Goal: Transaction & Acquisition: Purchase product/service

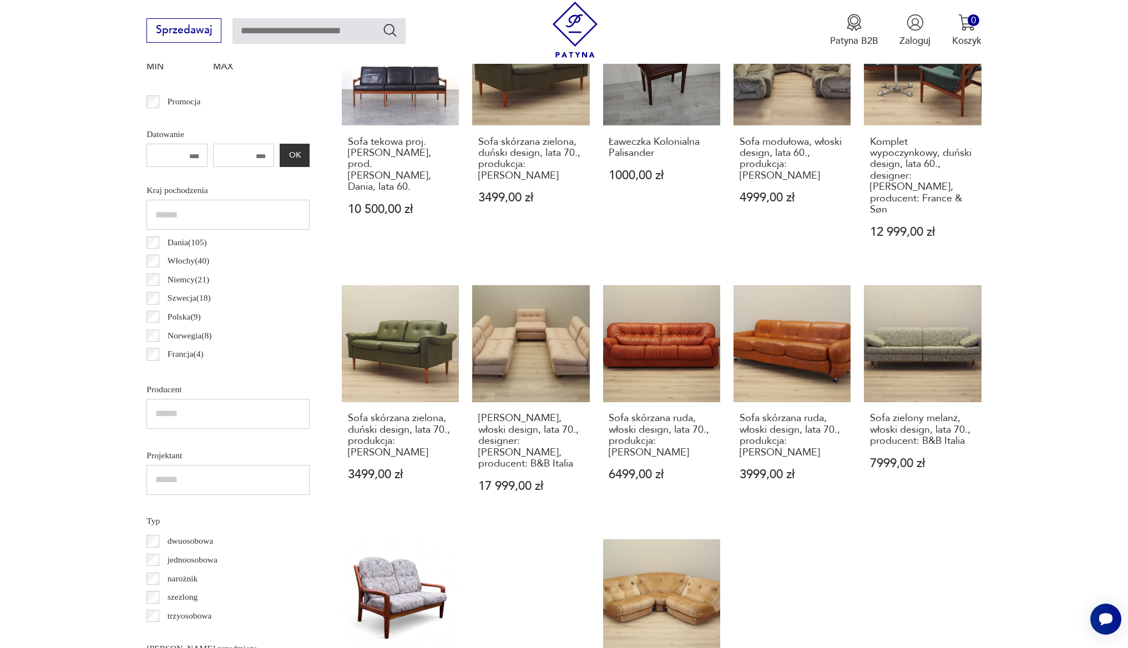
scroll to position [331, 0]
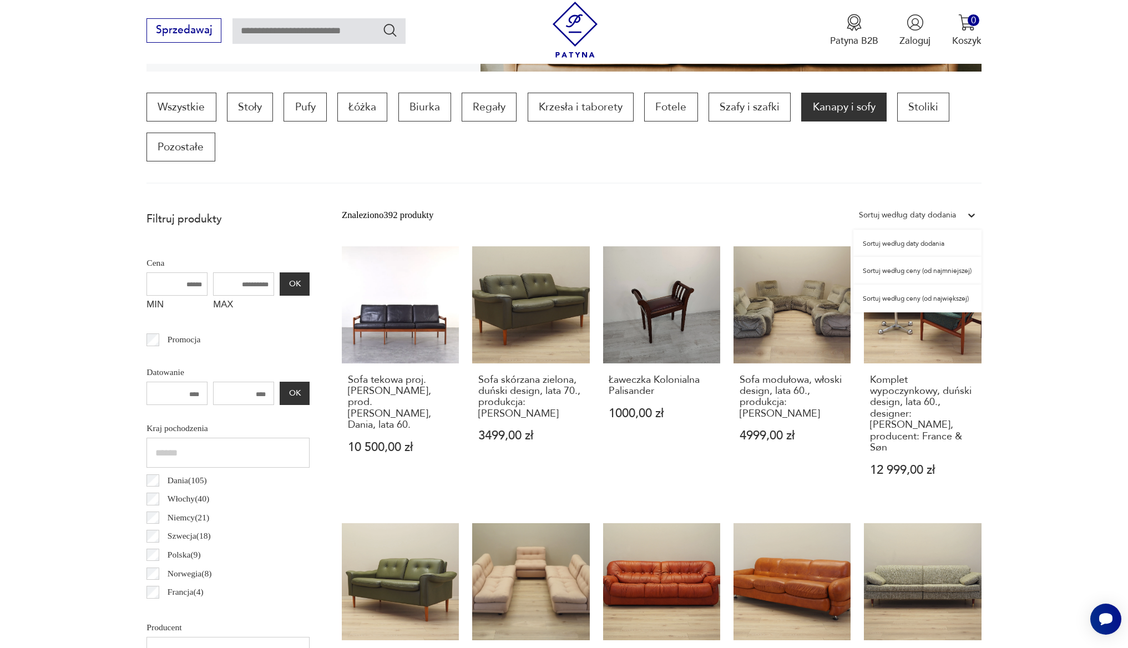
click at [954, 218] on div "Sortuj według daty dodania" at bounding box center [907, 215] width 97 height 14
click at [901, 270] on div "Sortuj według ceny (od najmniejszej)" at bounding box center [918, 271] width 128 height 28
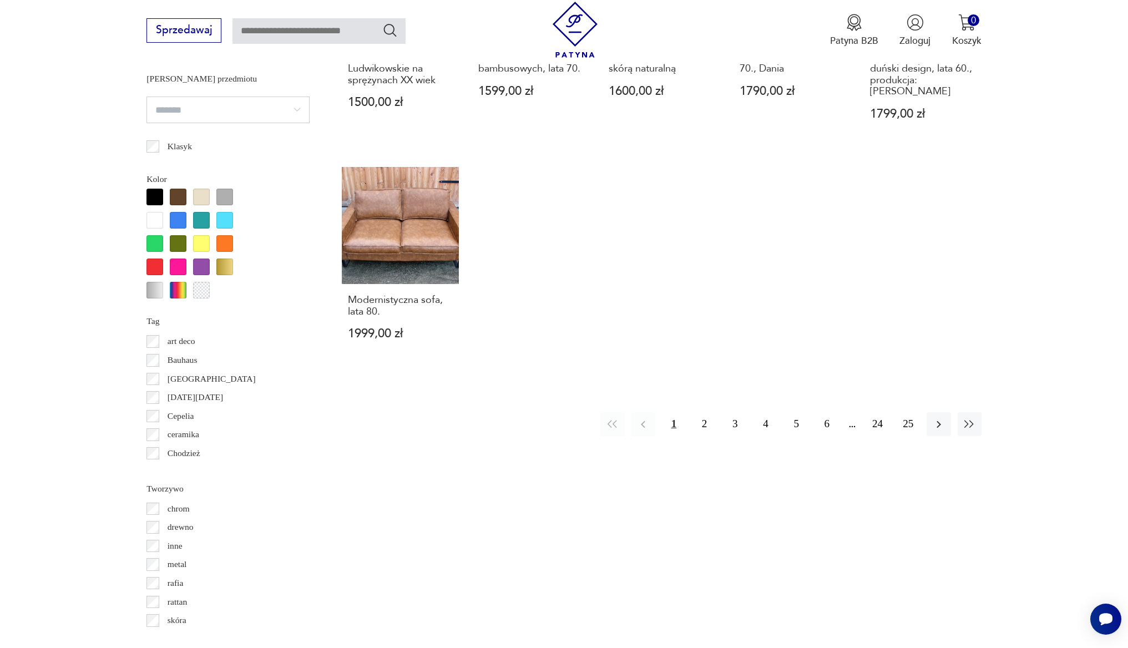
scroll to position [1149, 0]
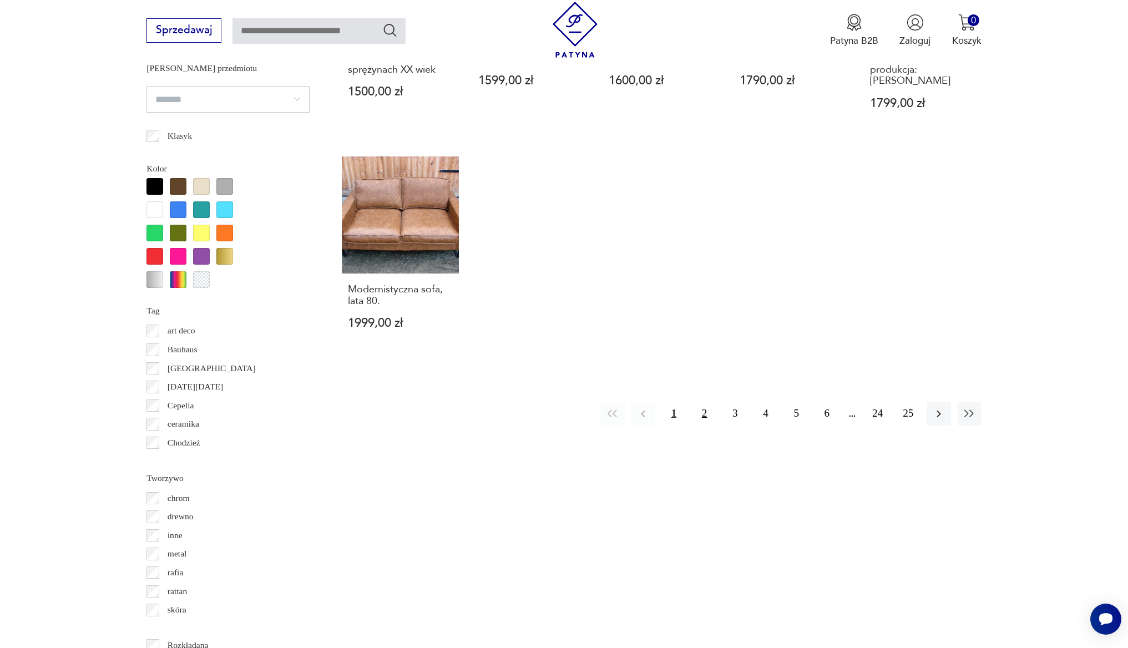
click at [704, 402] on button "2" at bounding box center [705, 414] width 24 height 24
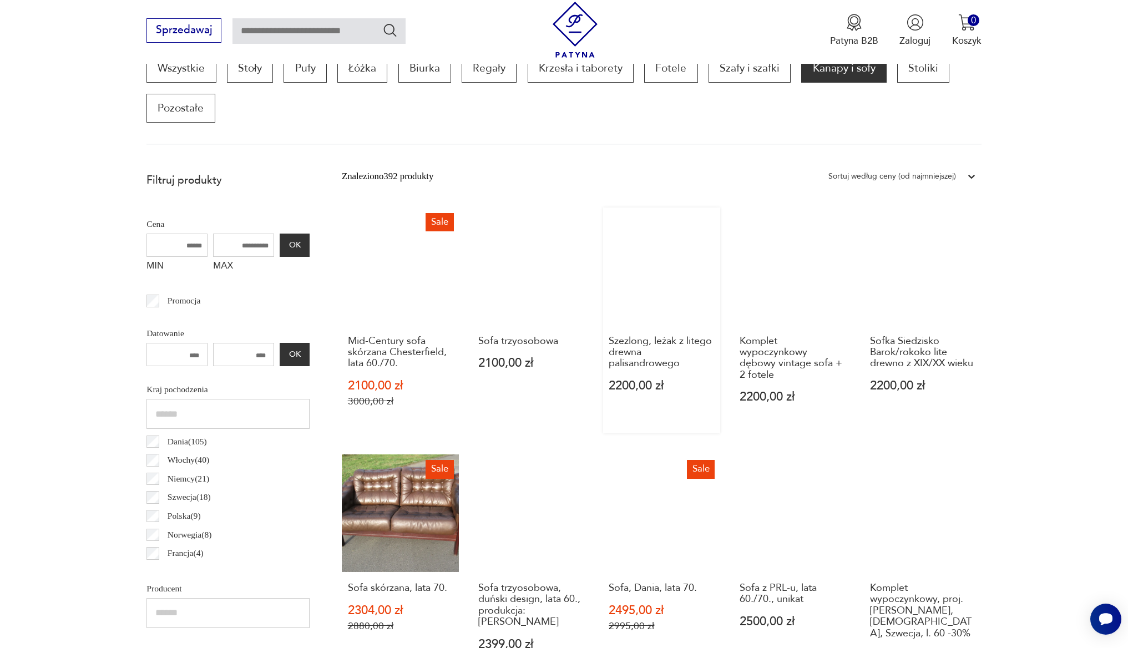
scroll to position [532, 0]
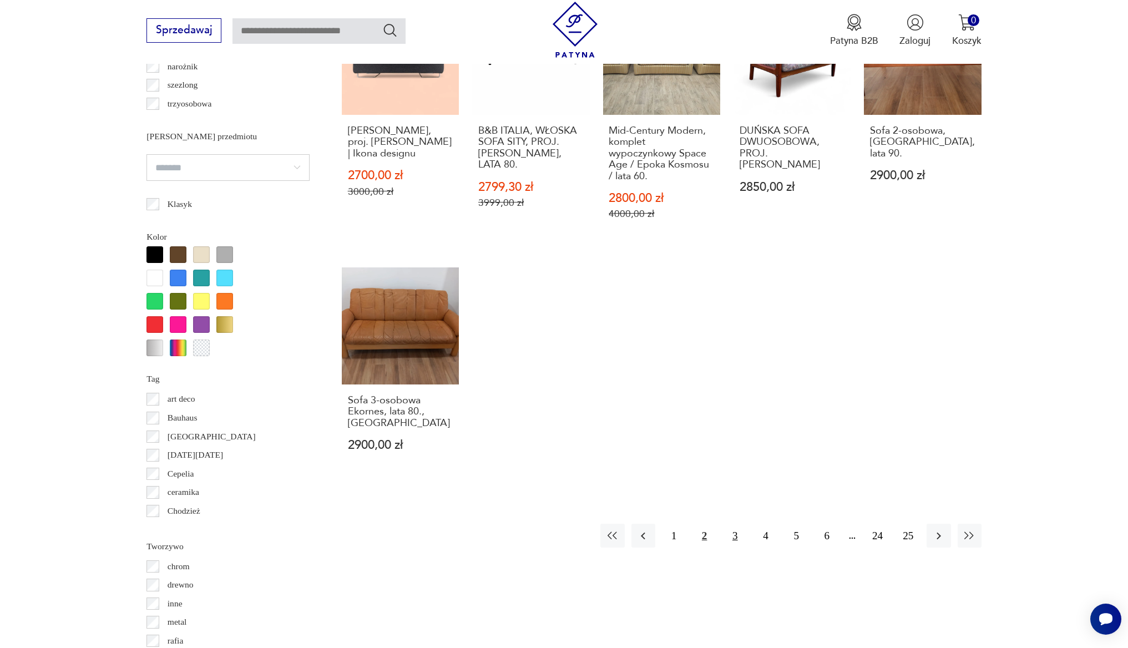
scroll to position [1083, 0]
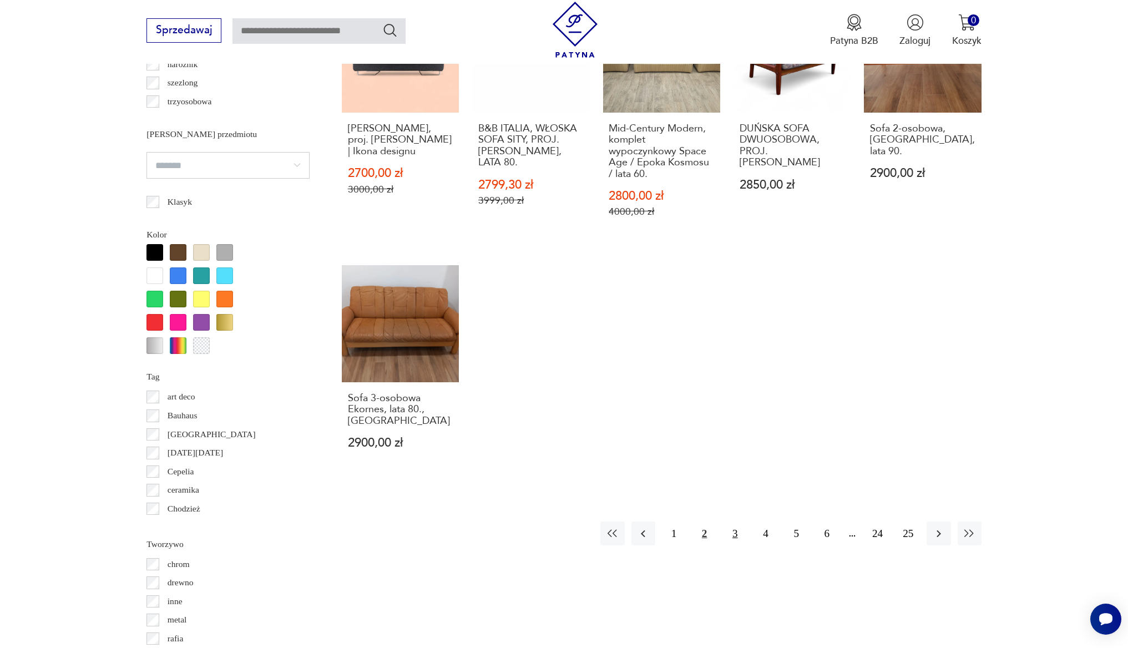
click at [735, 522] on button "3" at bounding box center [735, 534] width 24 height 24
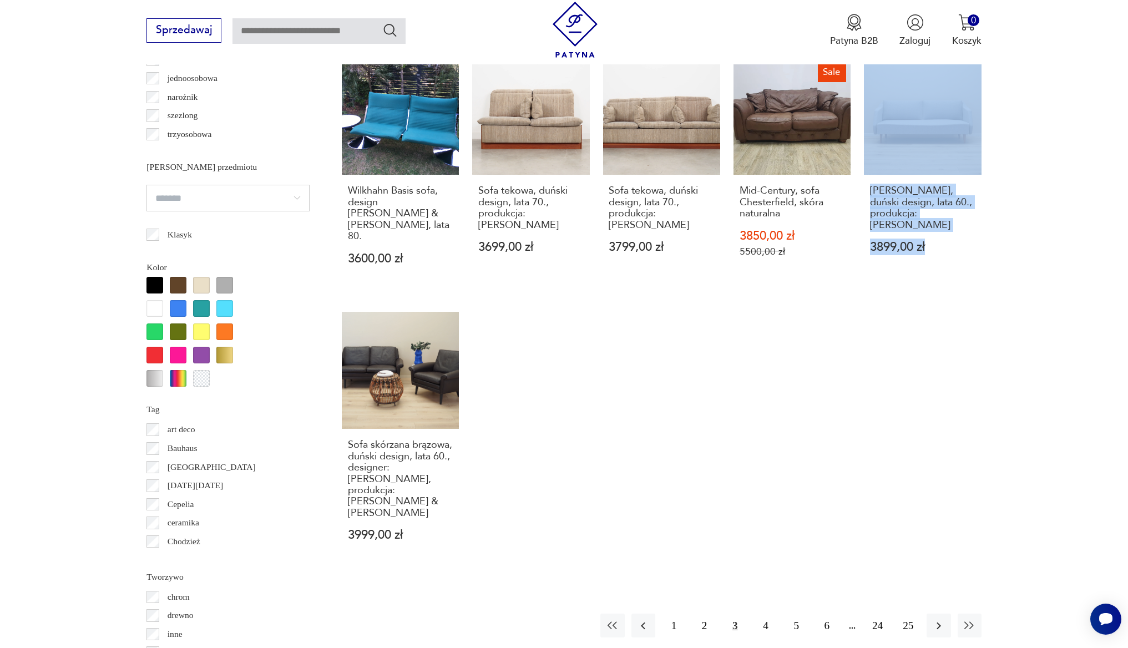
scroll to position [1176, 0]
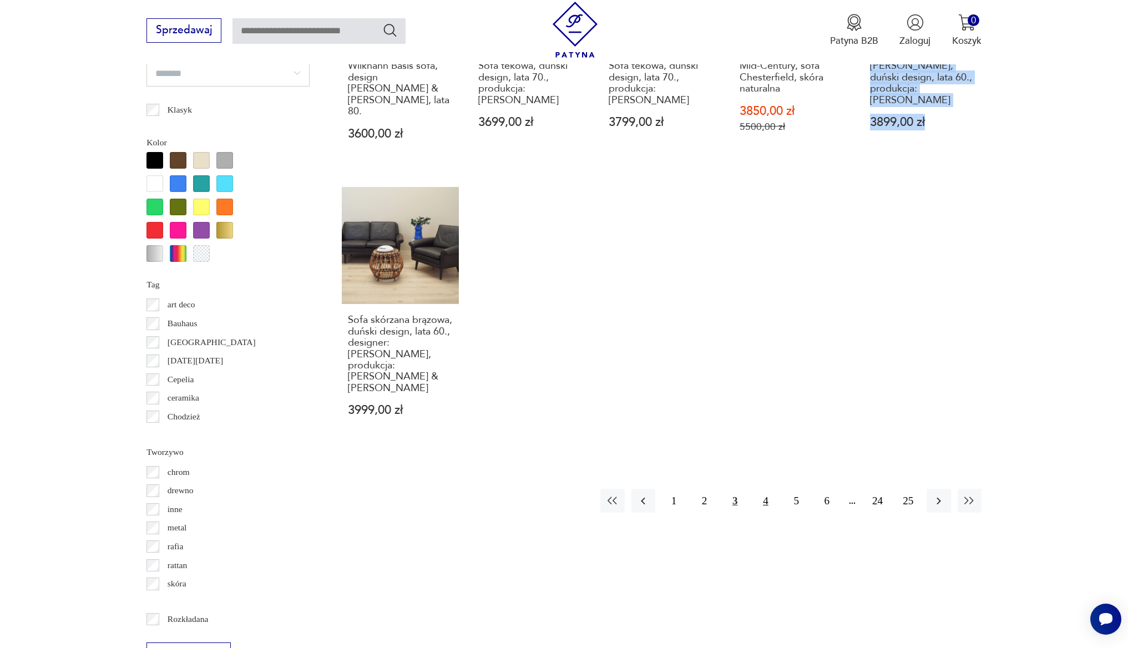
click at [762, 489] on button "4" at bounding box center [766, 501] width 24 height 24
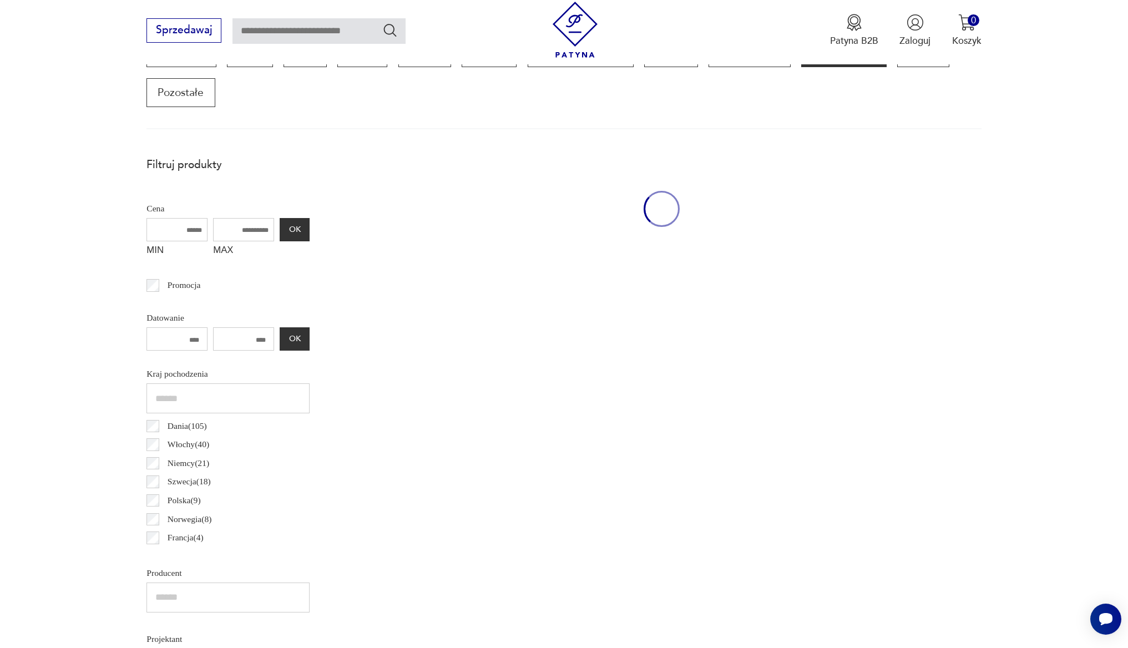
scroll to position [370, 0]
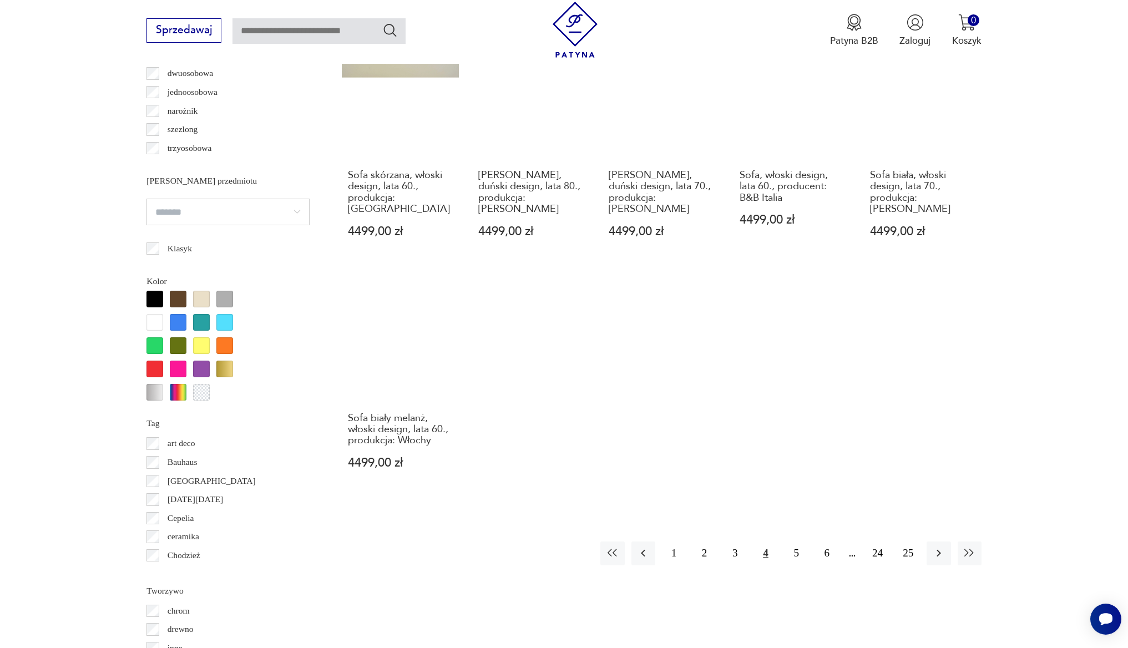
scroll to position [1194, 0]
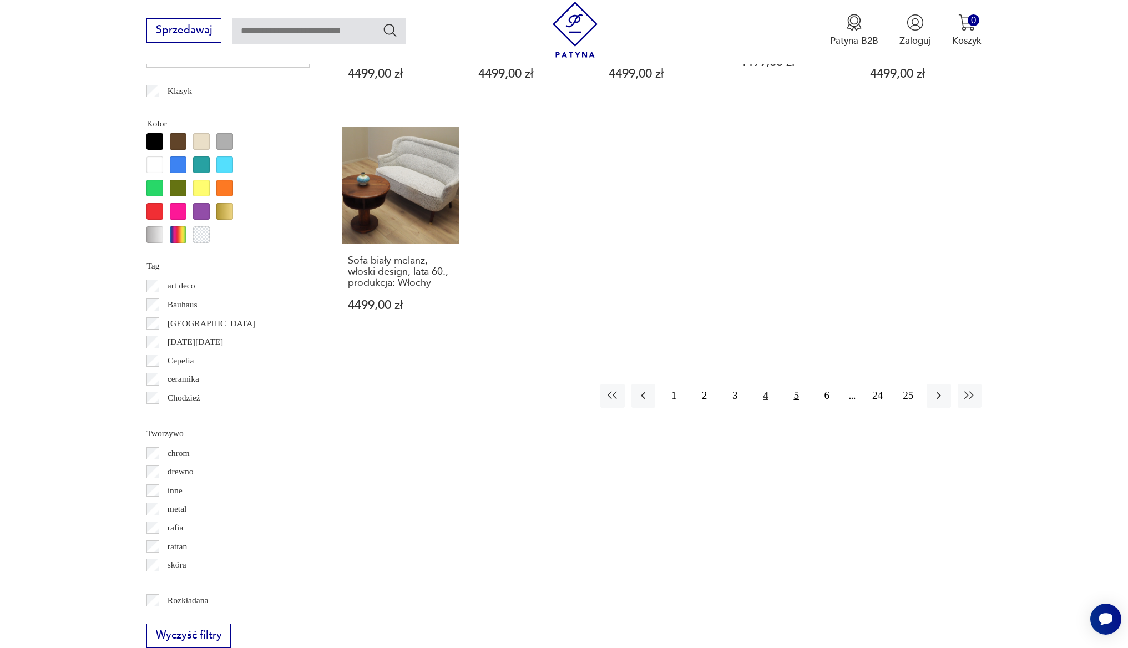
click at [800, 384] on button "5" at bounding box center [797, 396] width 24 height 24
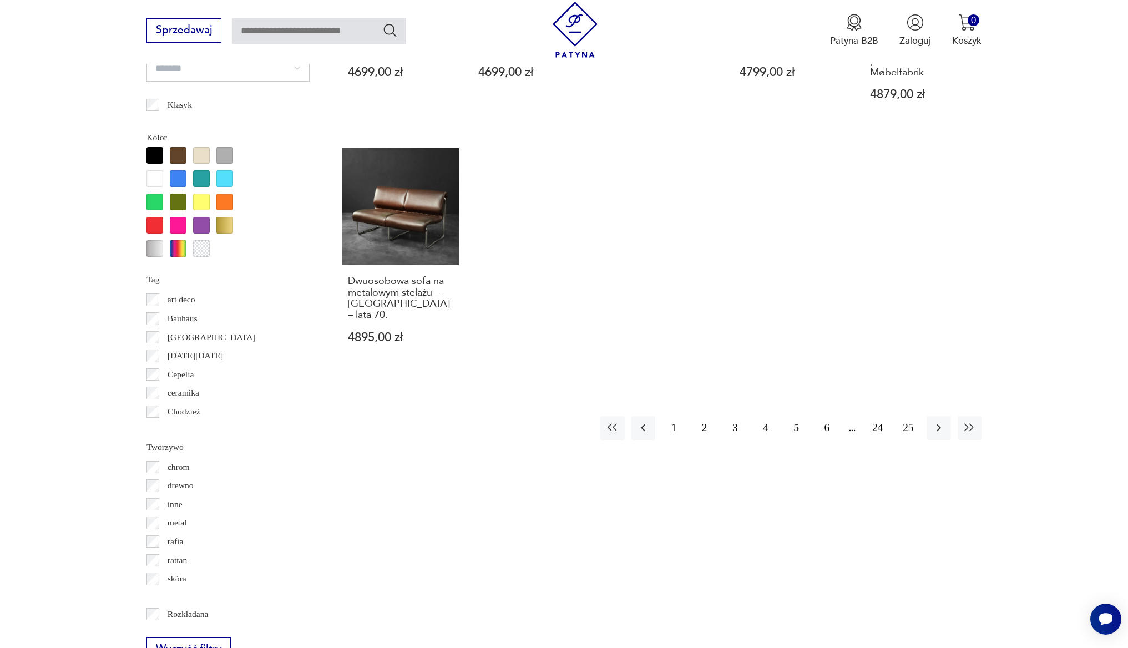
scroll to position [1219, 0]
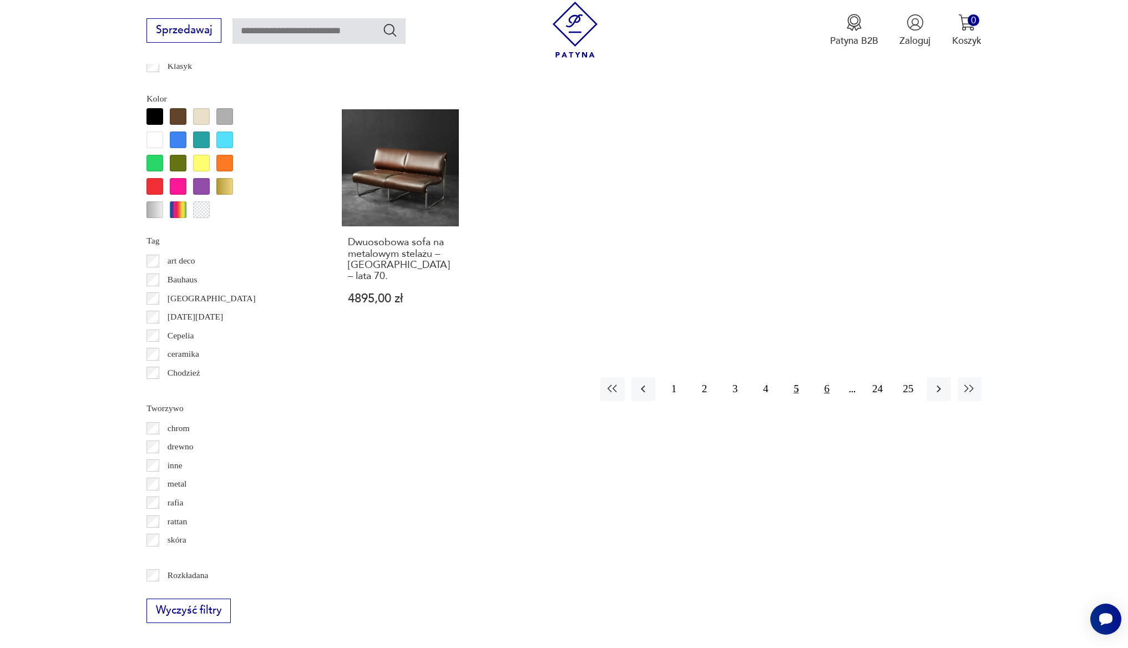
click at [832, 377] on button "6" at bounding box center [827, 389] width 24 height 24
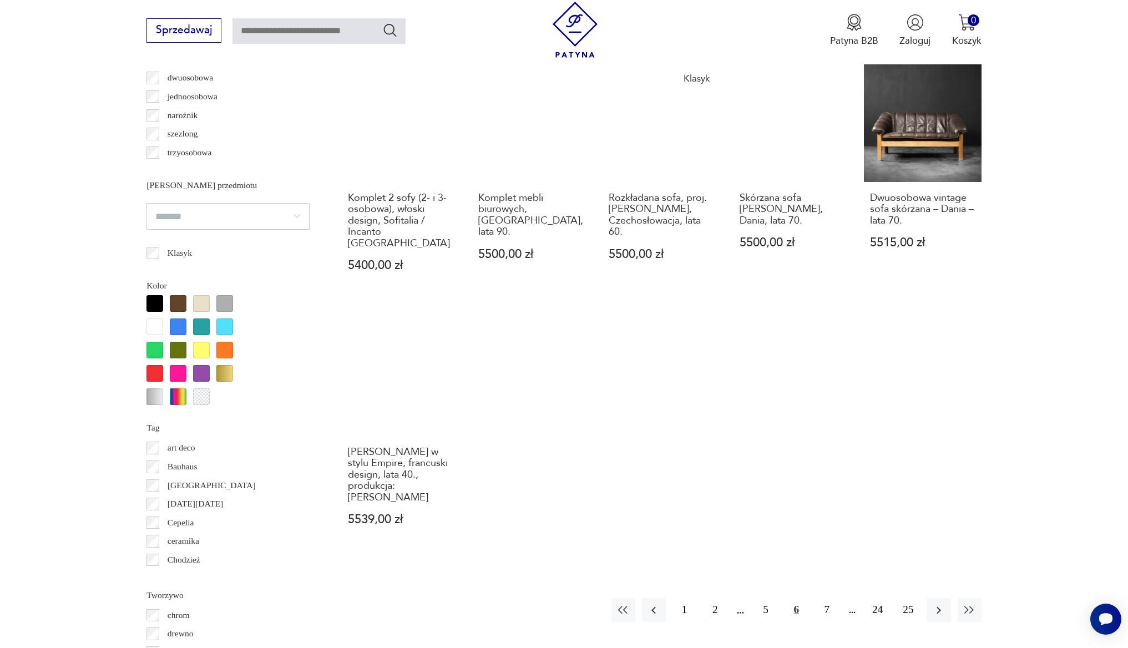
scroll to position [1046, 0]
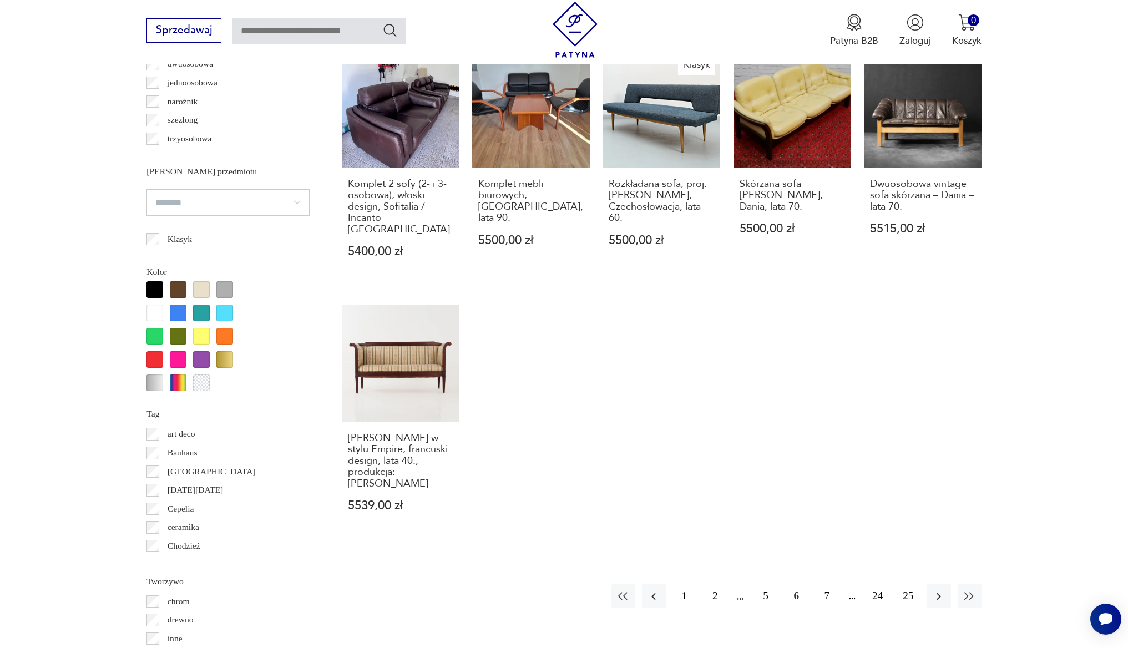
click at [825, 584] on button "7" at bounding box center [827, 596] width 24 height 24
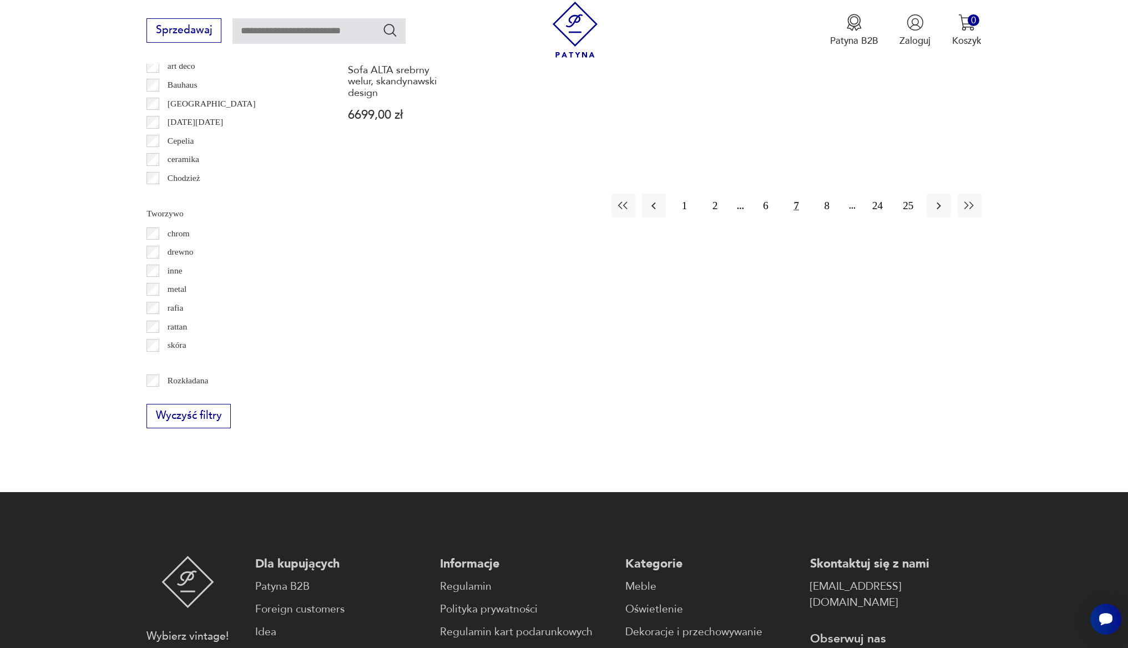
scroll to position [1624, 0]
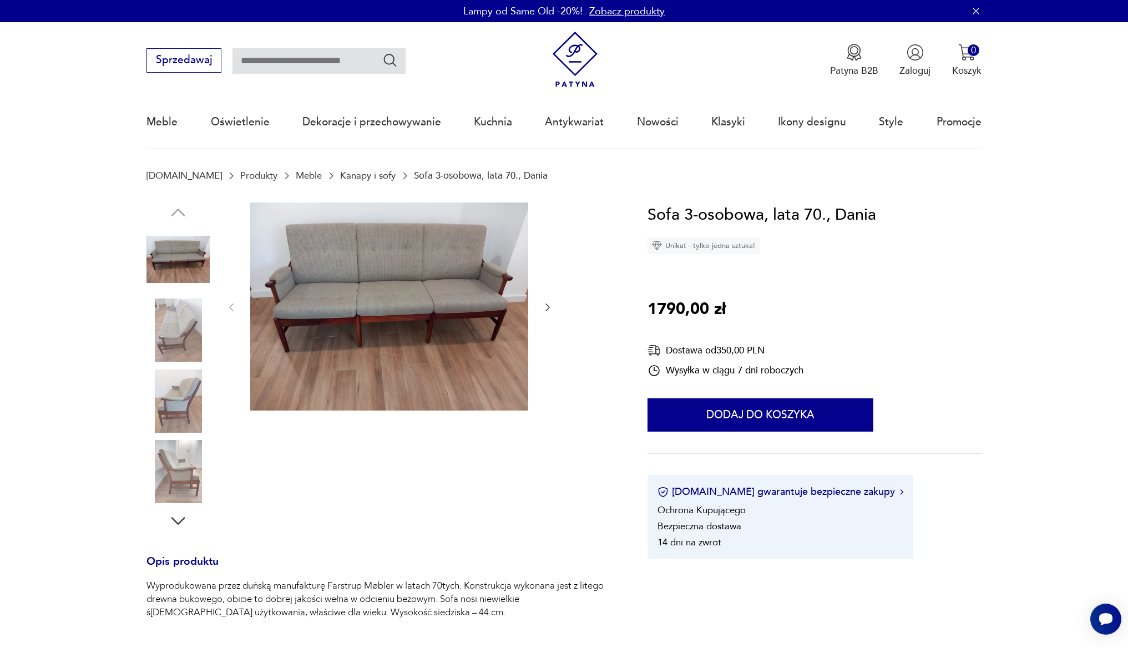
click at [149, 327] on img at bounding box center [178, 330] width 63 height 63
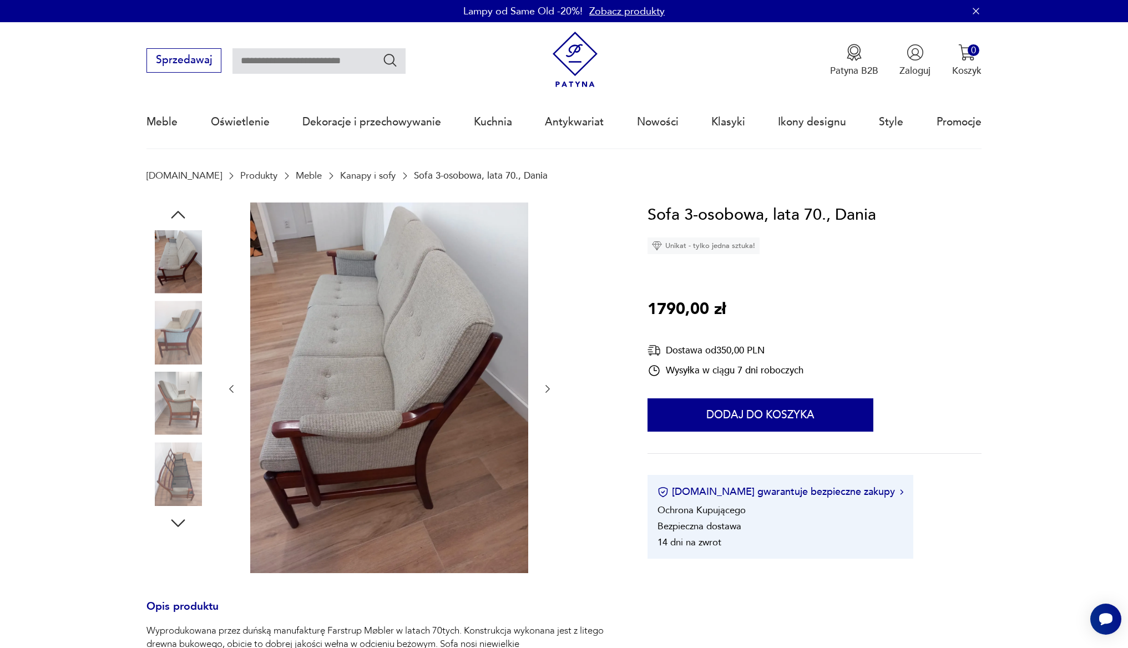
click at [170, 345] on img at bounding box center [178, 332] width 63 height 63
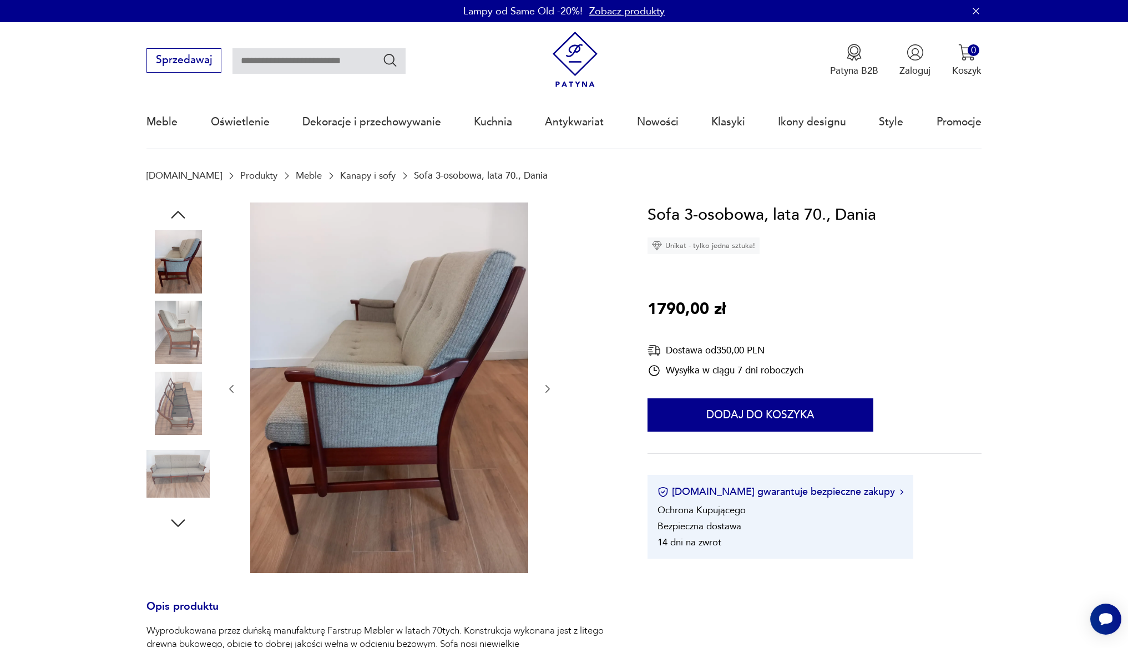
click at [170, 367] on div at bounding box center [178, 369] width 63 height 278
click at [173, 382] on img at bounding box center [178, 403] width 63 height 63
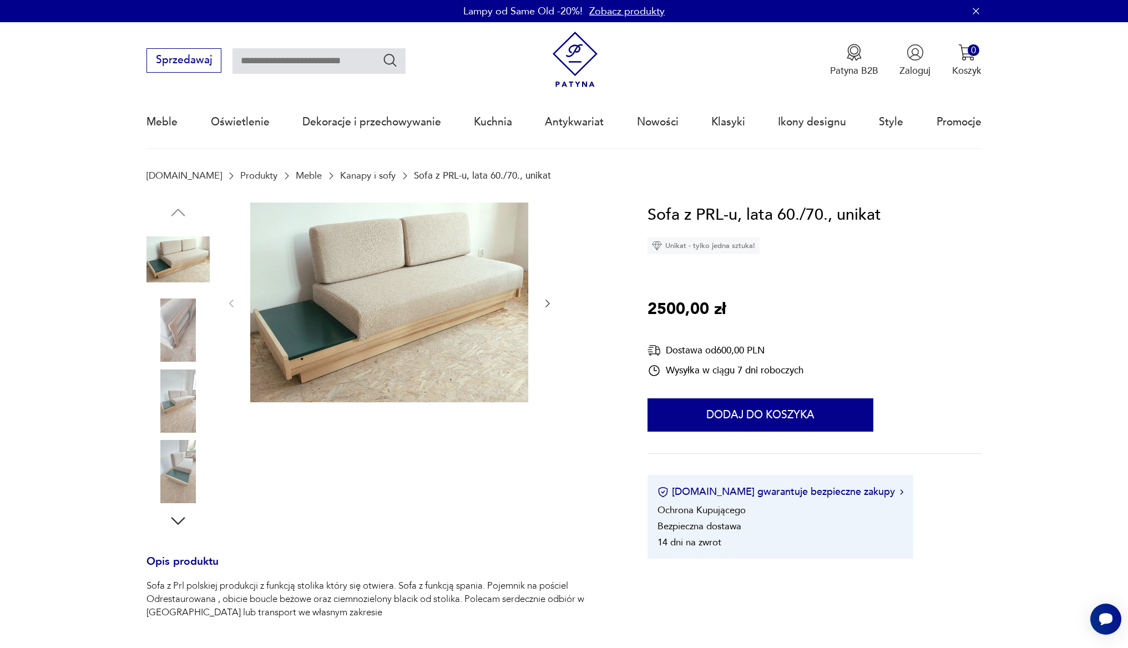
click at [188, 327] on img at bounding box center [178, 330] width 63 height 63
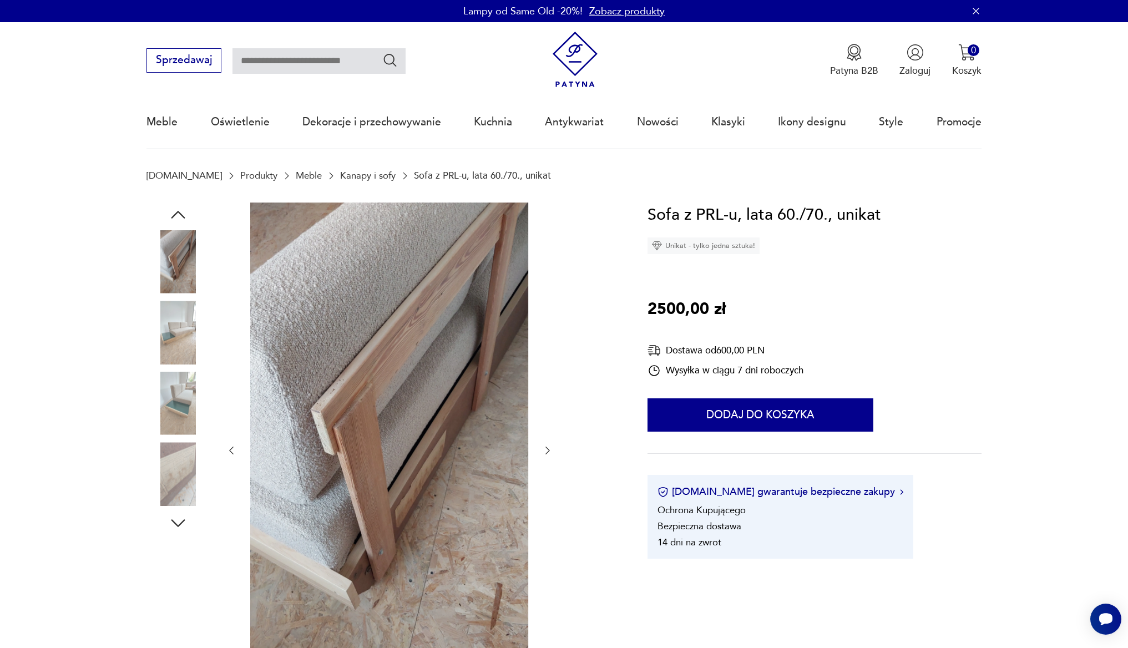
click at [180, 341] on img at bounding box center [178, 332] width 63 height 63
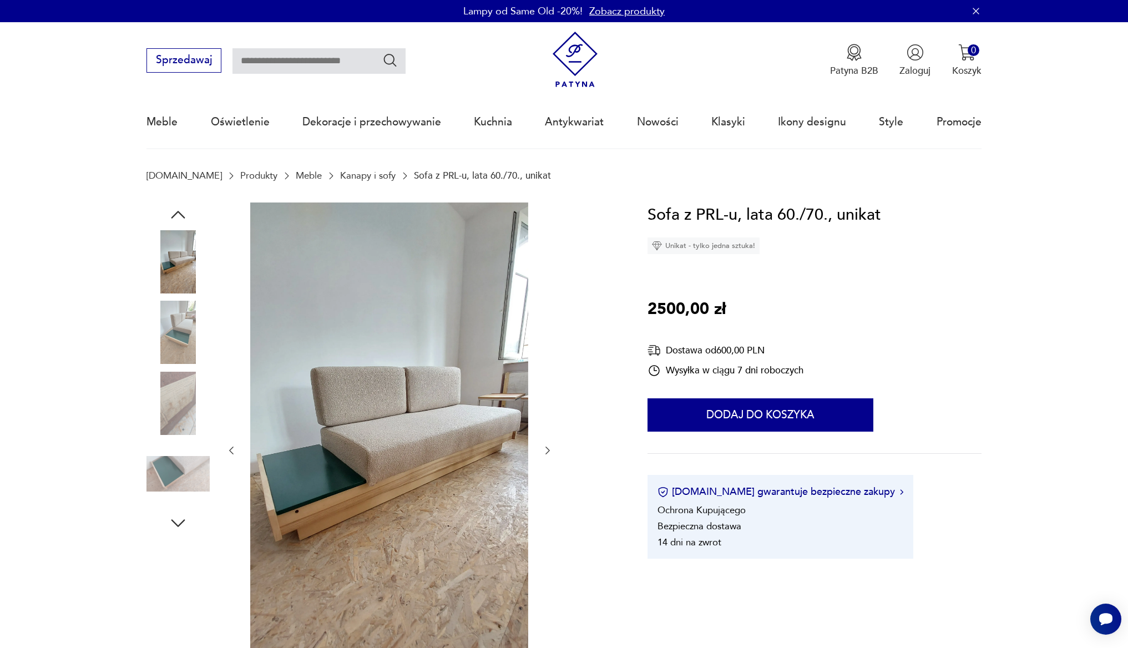
click at [181, 384] on img at bounding box center [178, 403] width 63 height 63
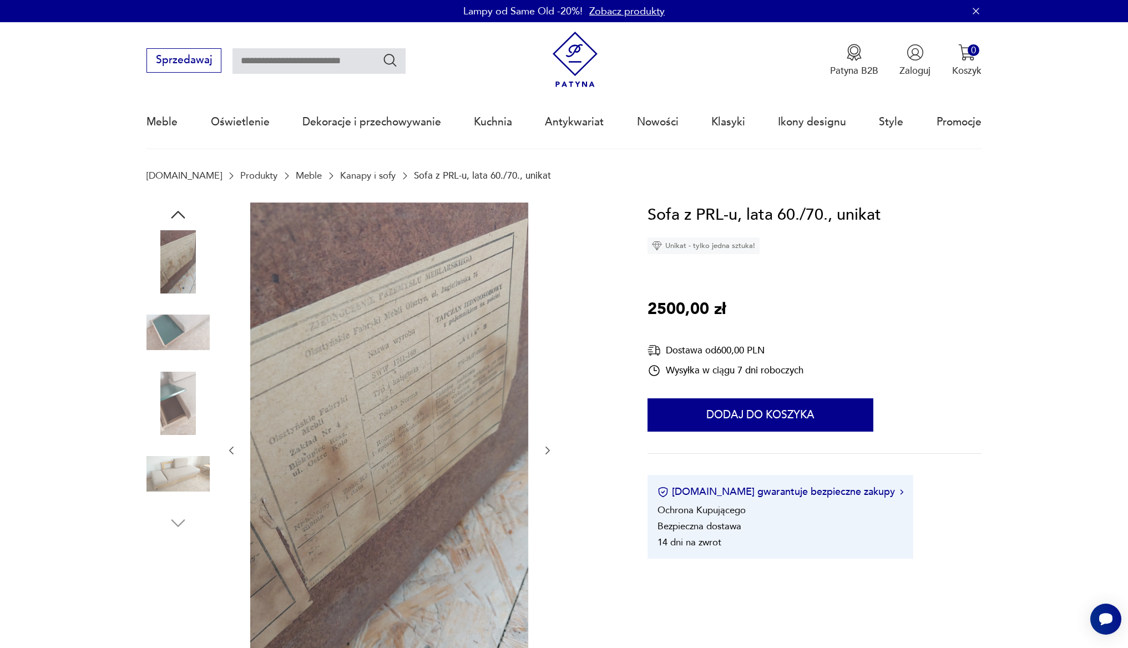
click at [181, 320] on img at bounding box center [178, 332] width 63 height 63
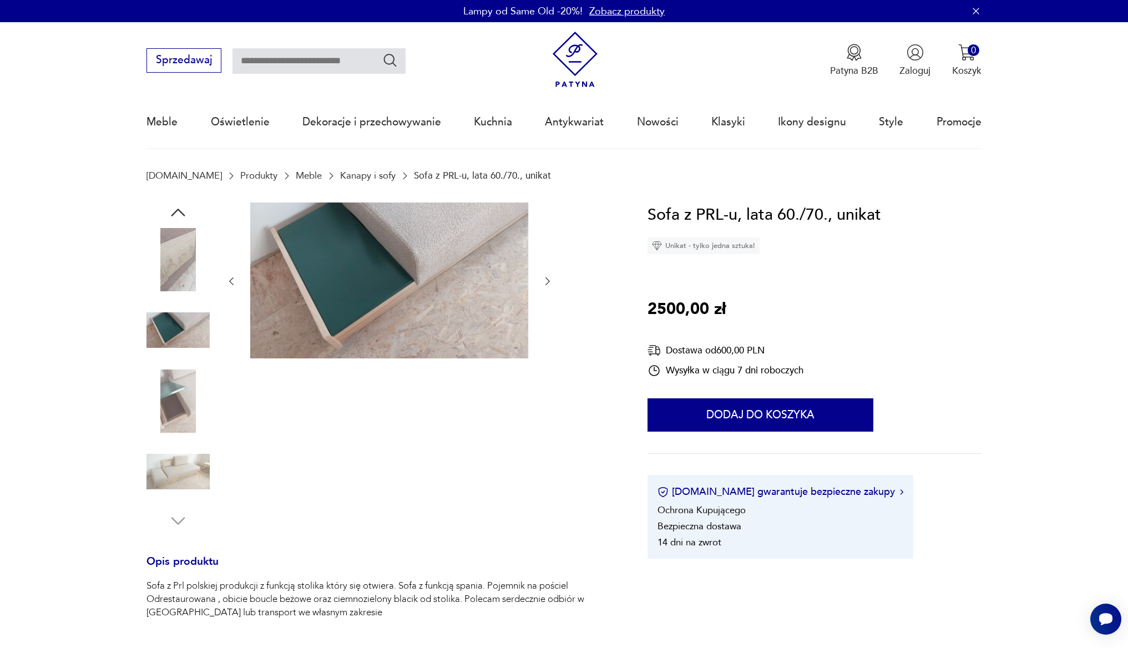
click at [181, 376] on img at bounding box center [178, 401] width 63 height 63
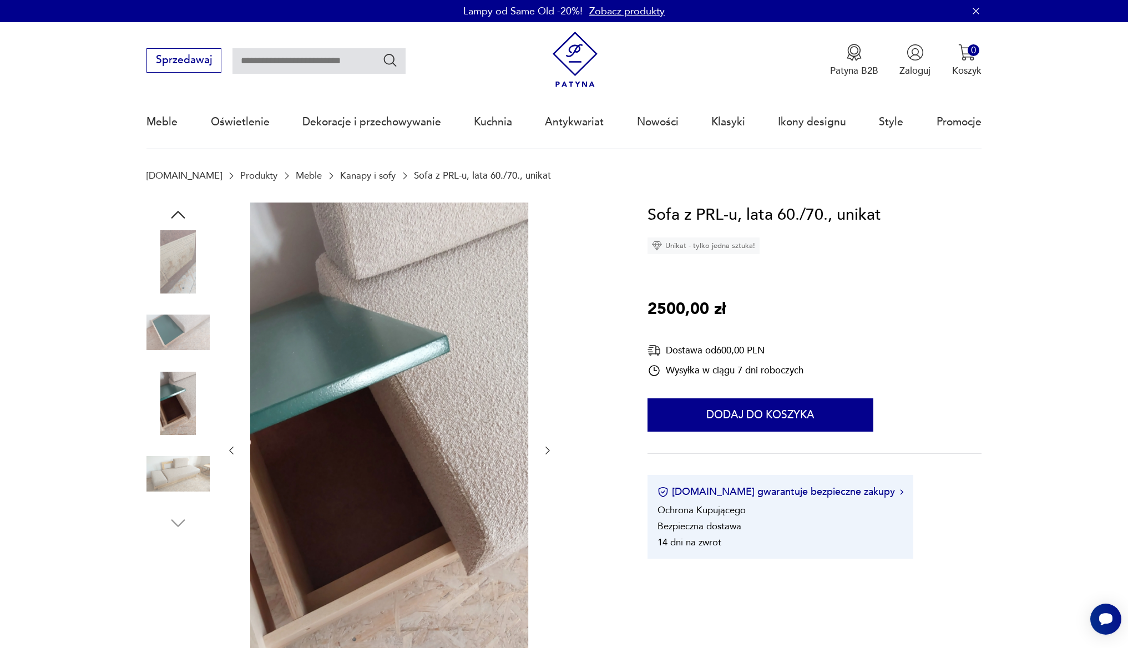
click at [169, 472] on img at bounding box center [178, 473] width 63 height 63
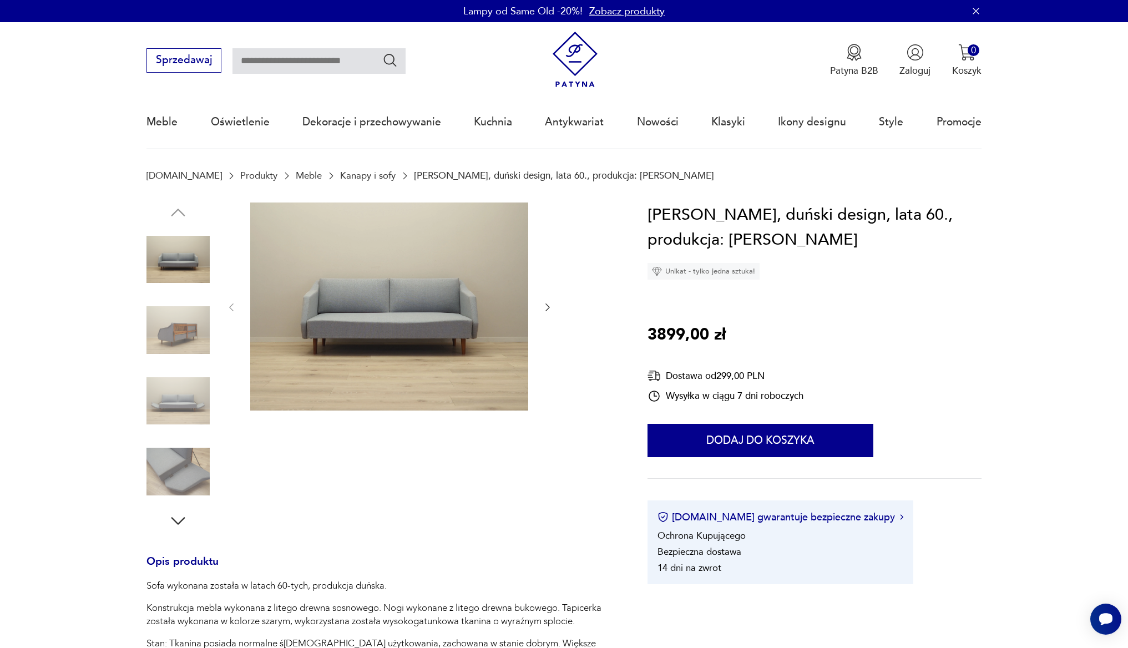
click at [544, 307] on icon "button" at bounding box center [547, 307] width 11 height 11
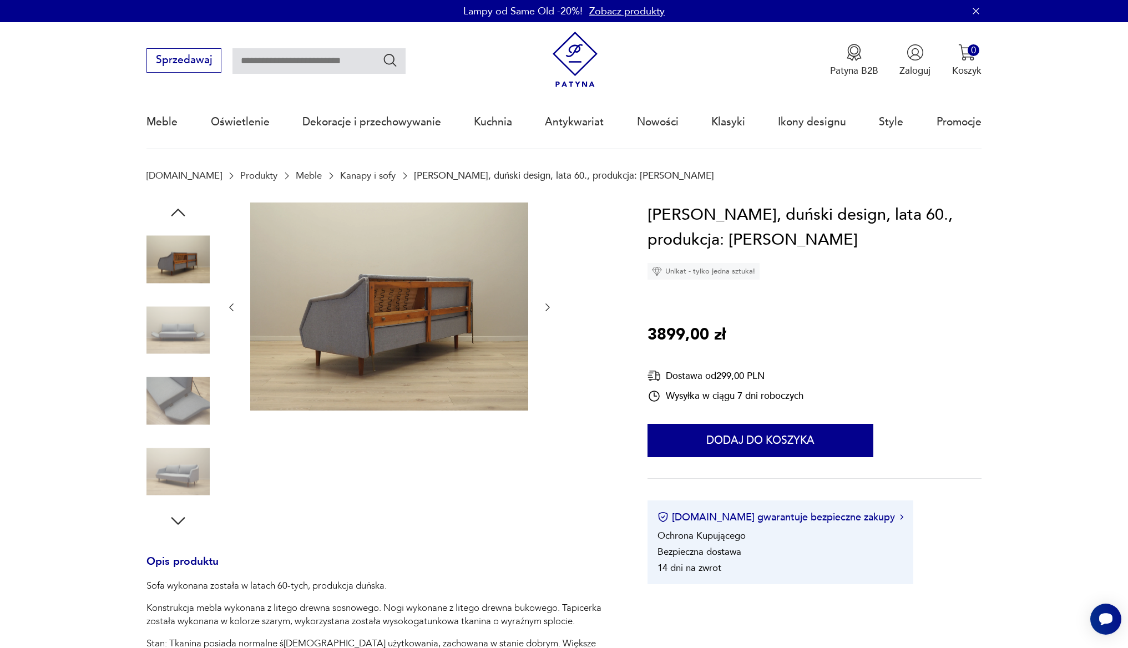
click at [544, 307] on icon "button" at bounding box center [547, 307] width 11 height 11
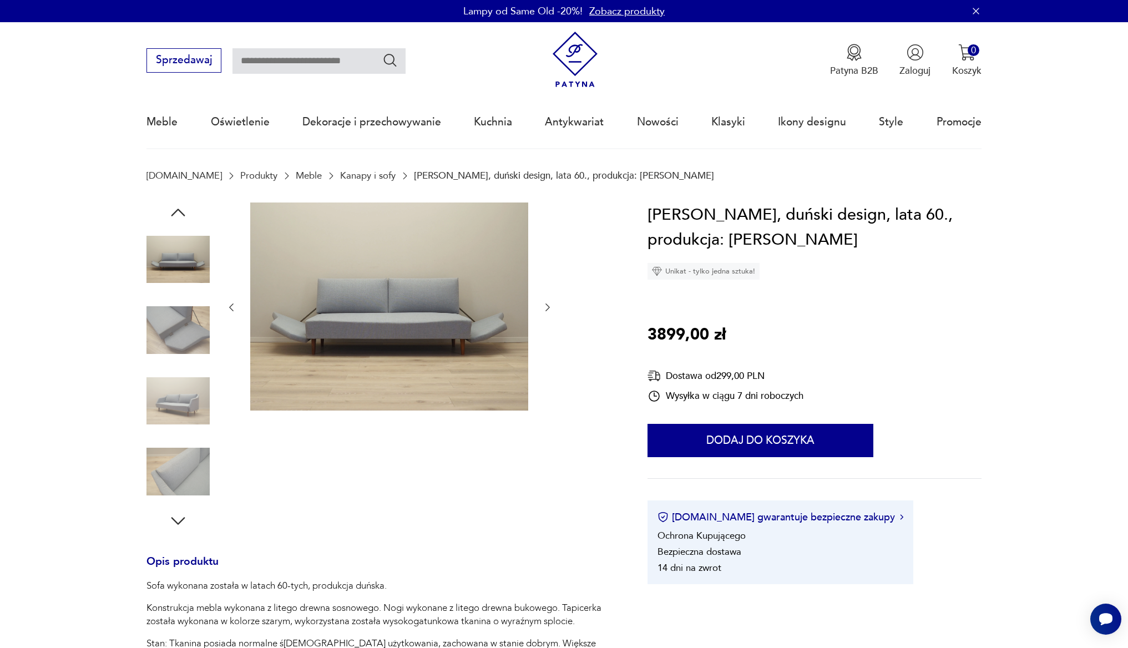
click at [544, 307] on icon "button" at bounding box center [547, 307] width 11 height 11
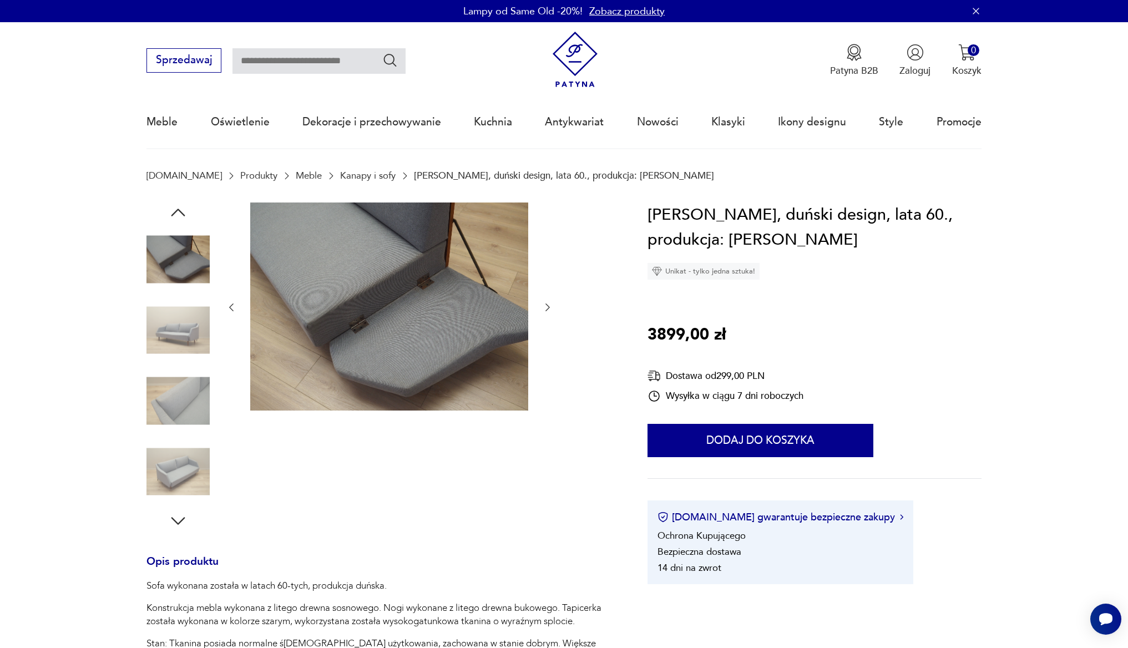
click at [544, 307] on icon "button" at bounding box center [547, 307] width 11 height 11
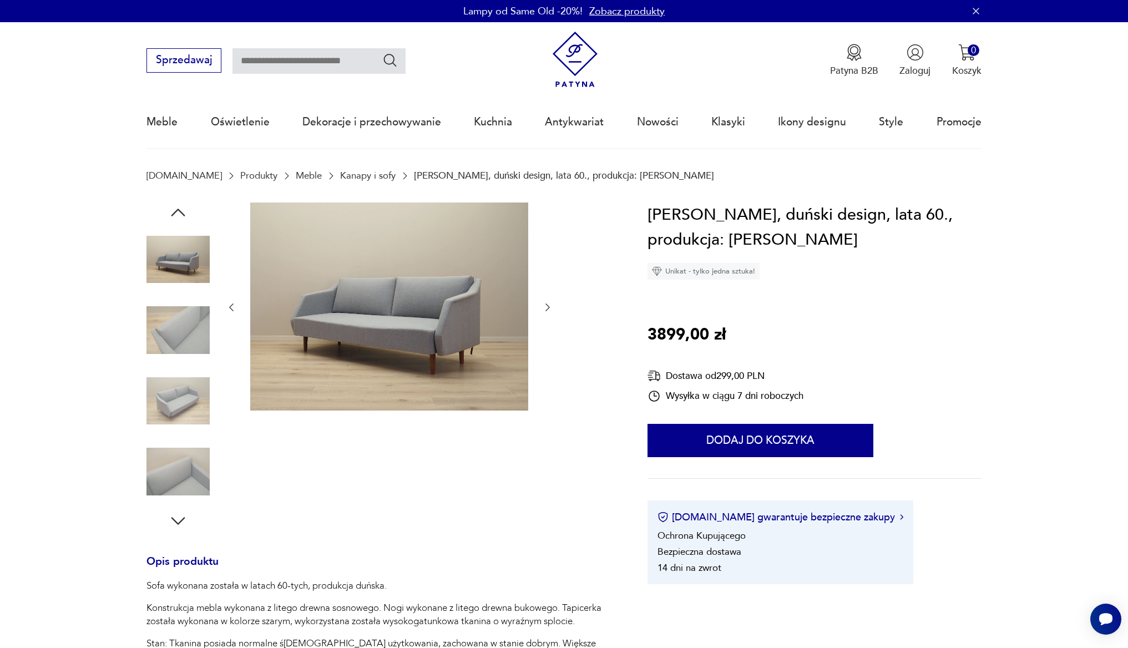
click at [544, 307] on icon "button" at bounding box center [547, 307] width 11 height 11
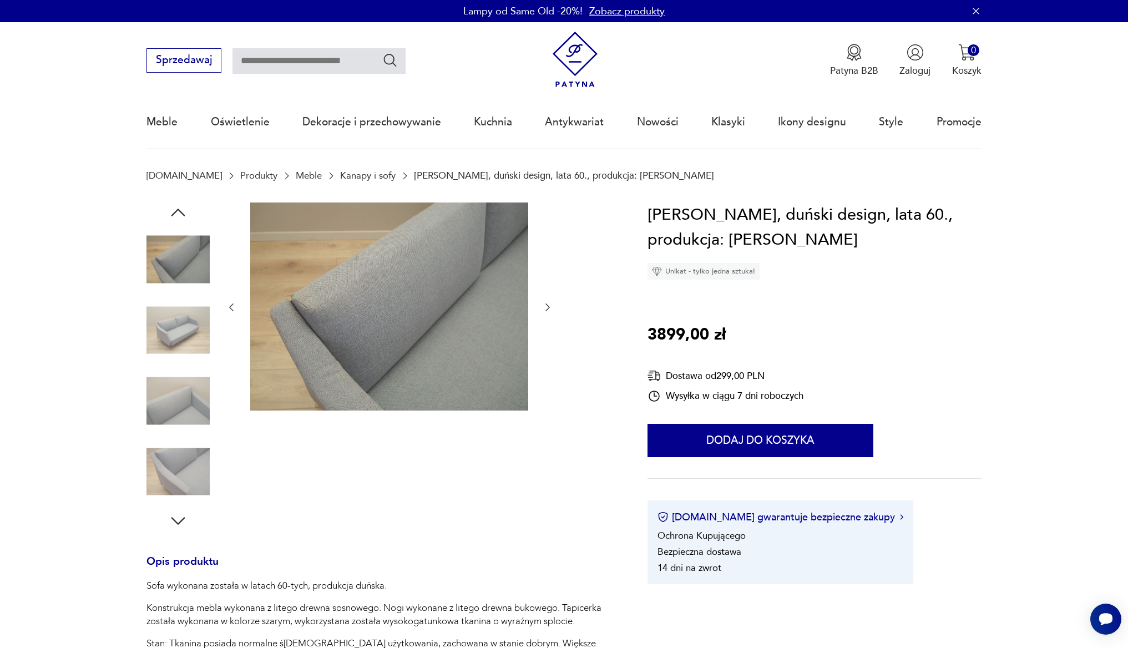
click at [544, 307] on icon "button" at bounding box center [547, 307] width 11 height 11
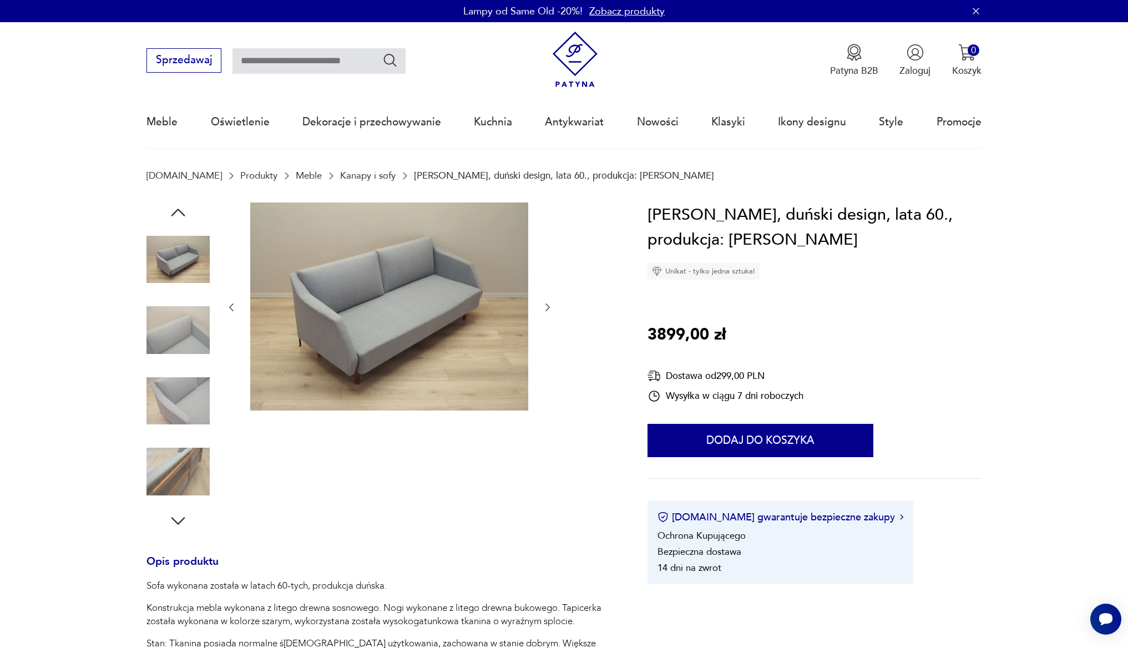
click at [544, 307] on icon "button" at bounding box center [547, 307] width 11 height 11
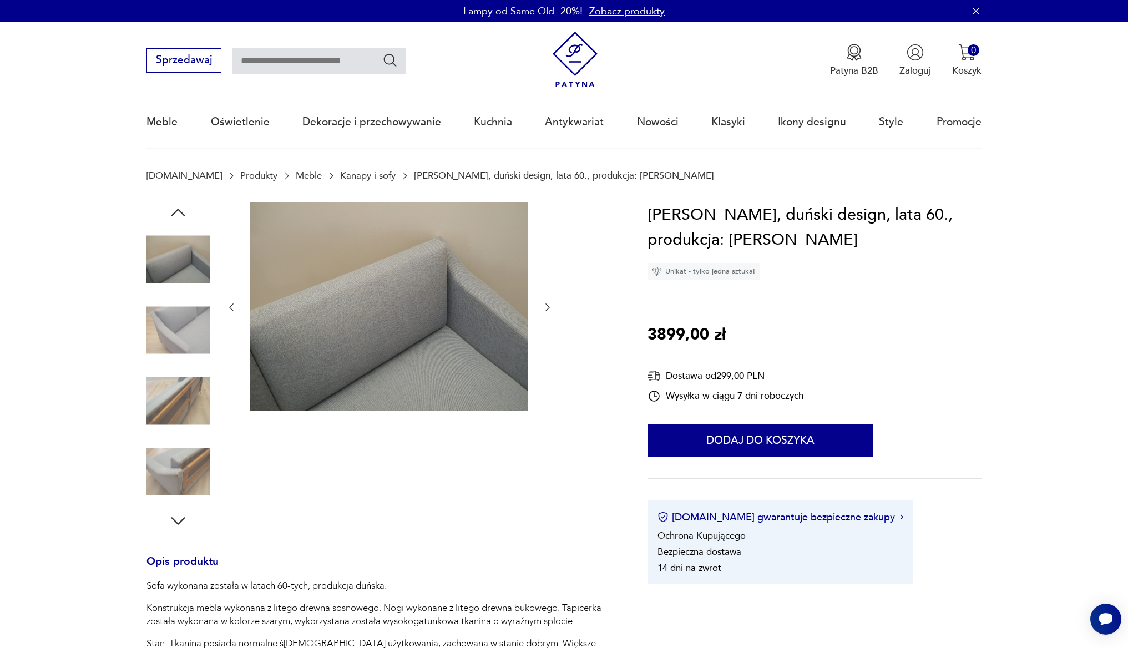
click at [552, 305] on icon "button" at bounding box center [547, 307] width 11 height 11
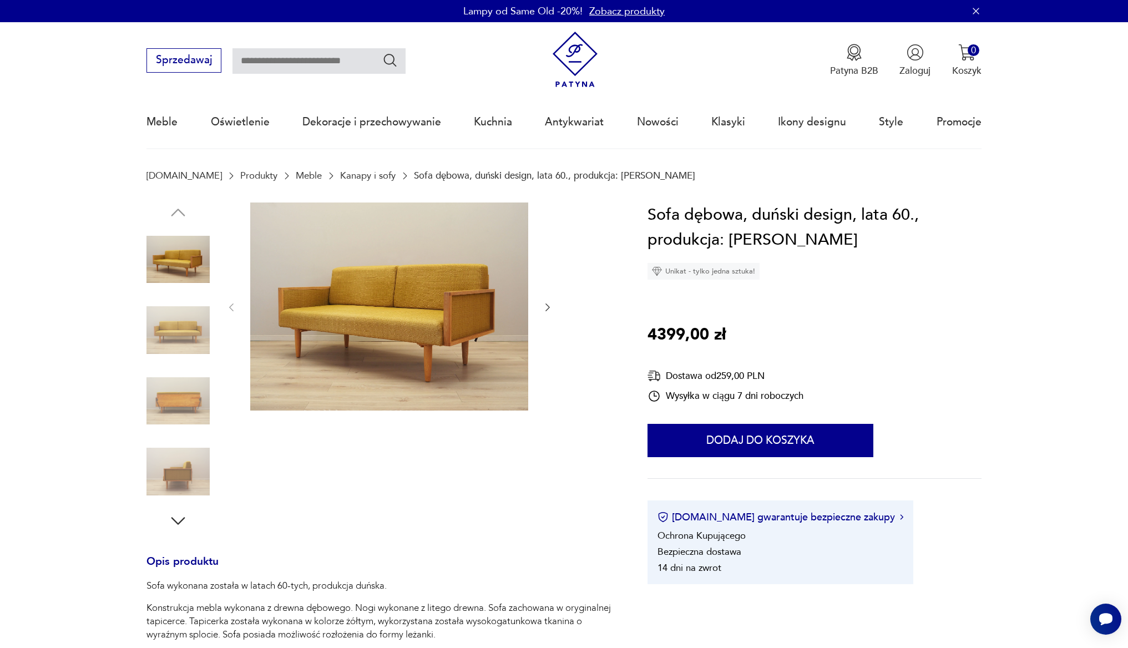
click at [548, 312] on icon "button" at bounding box center [547, 307] width 11 height 11
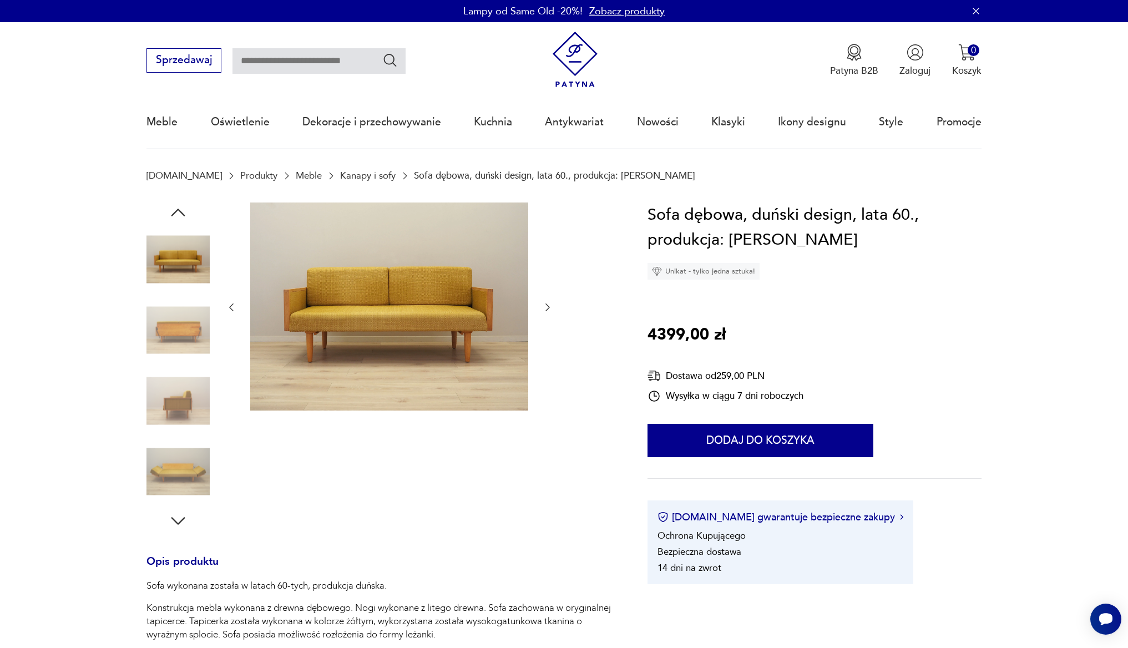
click at [548, 311] on icon "button" at bounding box center [547, 307] width 11 height 11
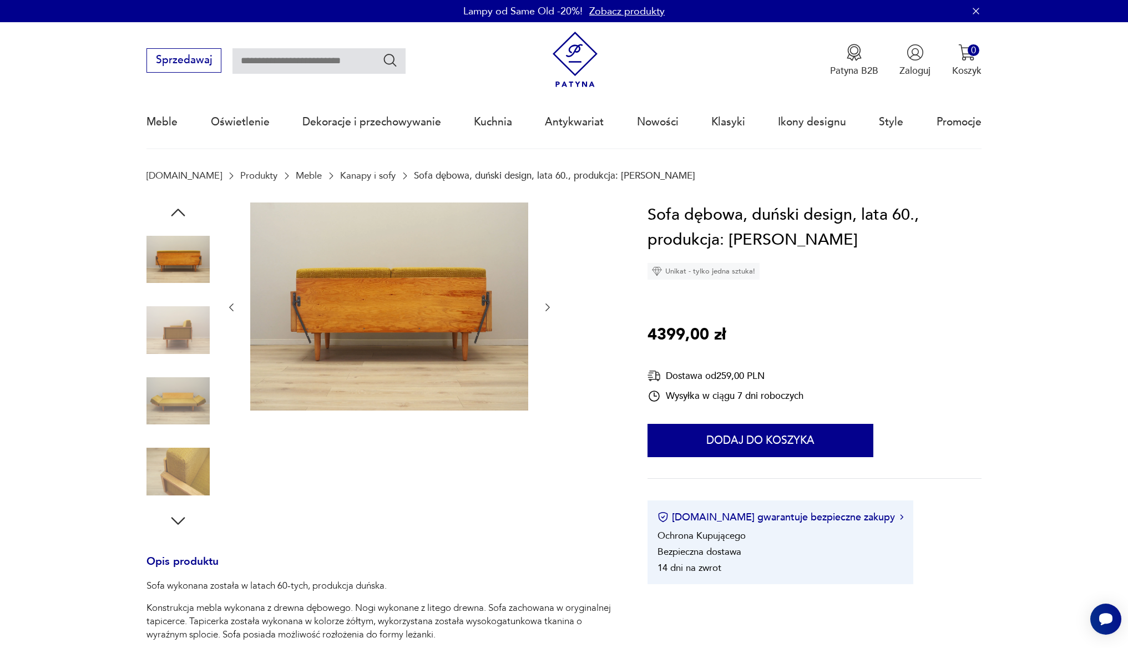
click at [548, 311] on icon "button" at bounding box center [547, 307] width 11 height 11
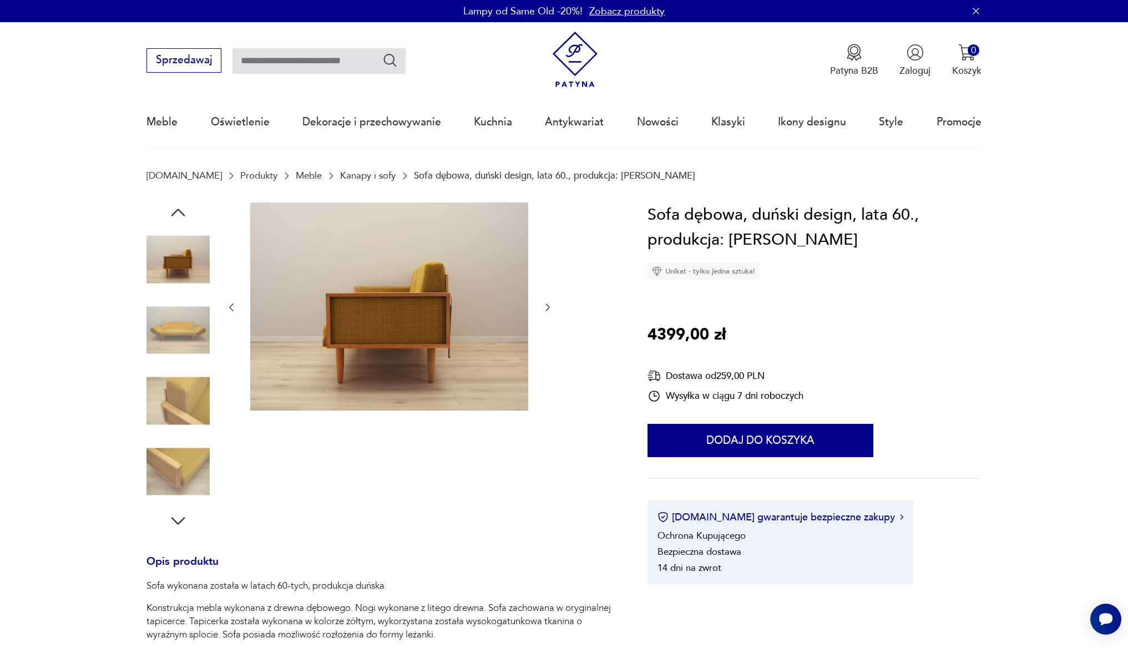
click at [548, 311] on icon "button" at bounding box center [547, 307] width 11 height 11
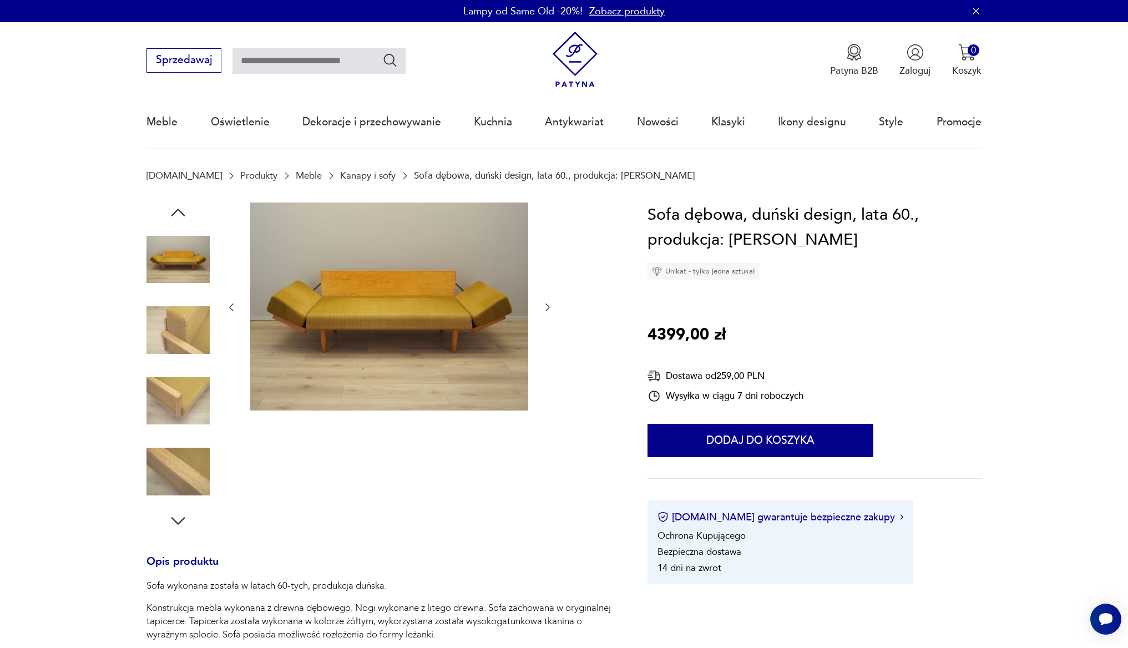
click at [548, 311] on icon "button" at bounding box center [547, 307] width 11 height 11
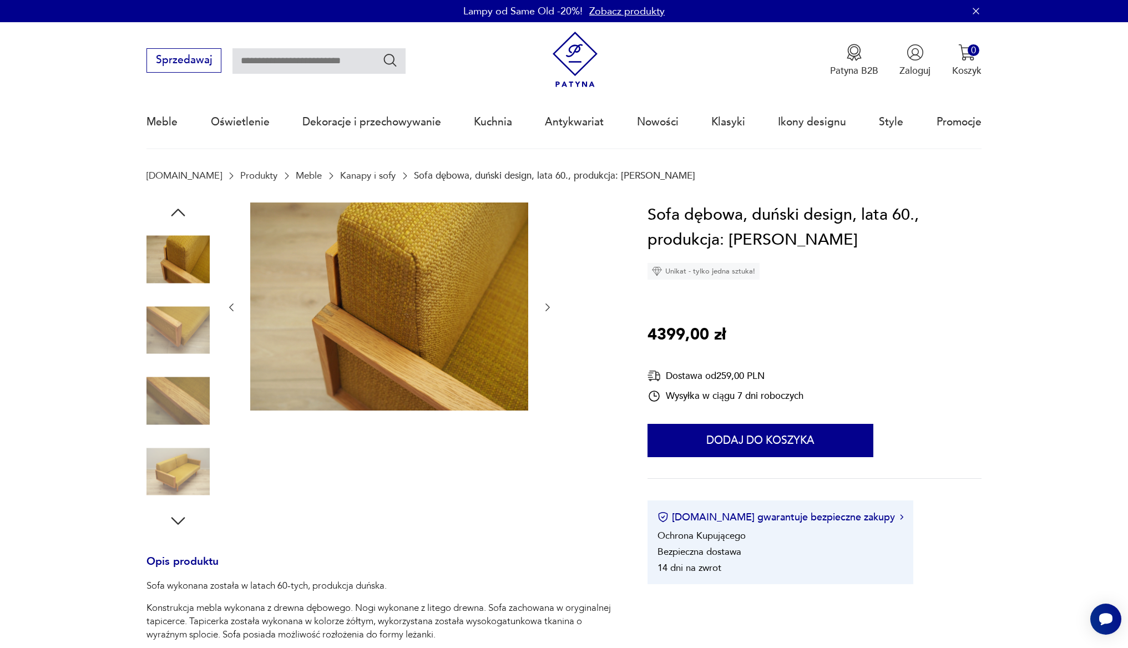
click at [224, 309] on div at bounding box center [381, 367] width 469 height 329
click at [230, 309] on icon "button" at bounding box center [231, 308] width 4 height 8
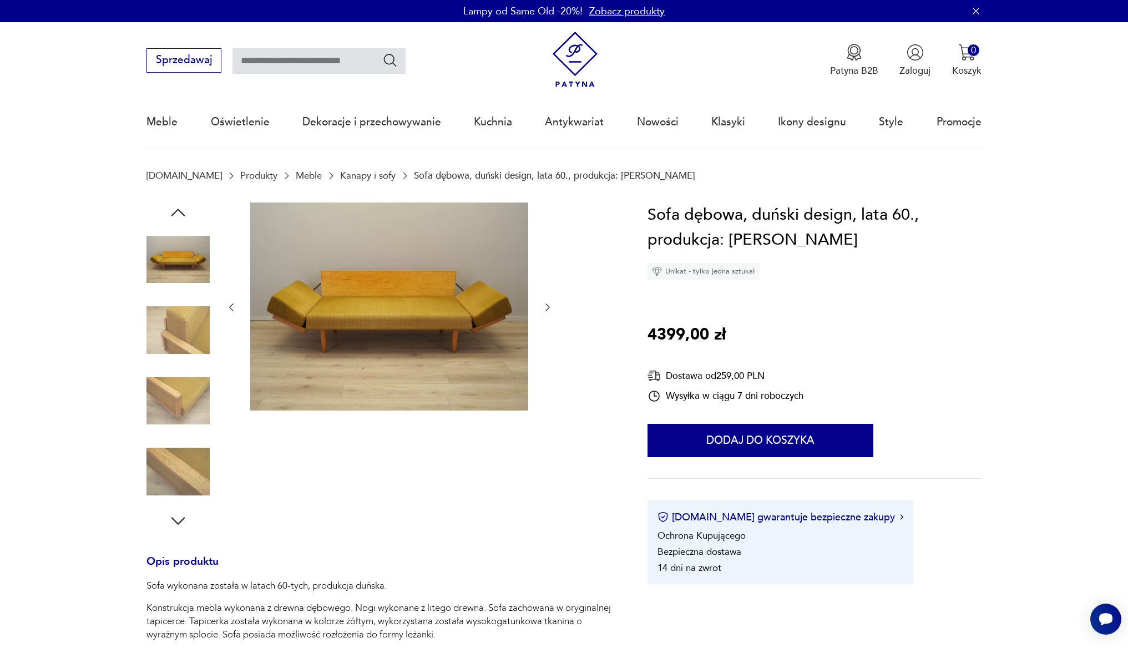
click at [546, 306] on icon "button" at bounding box center [547, 307] width 11 height 11
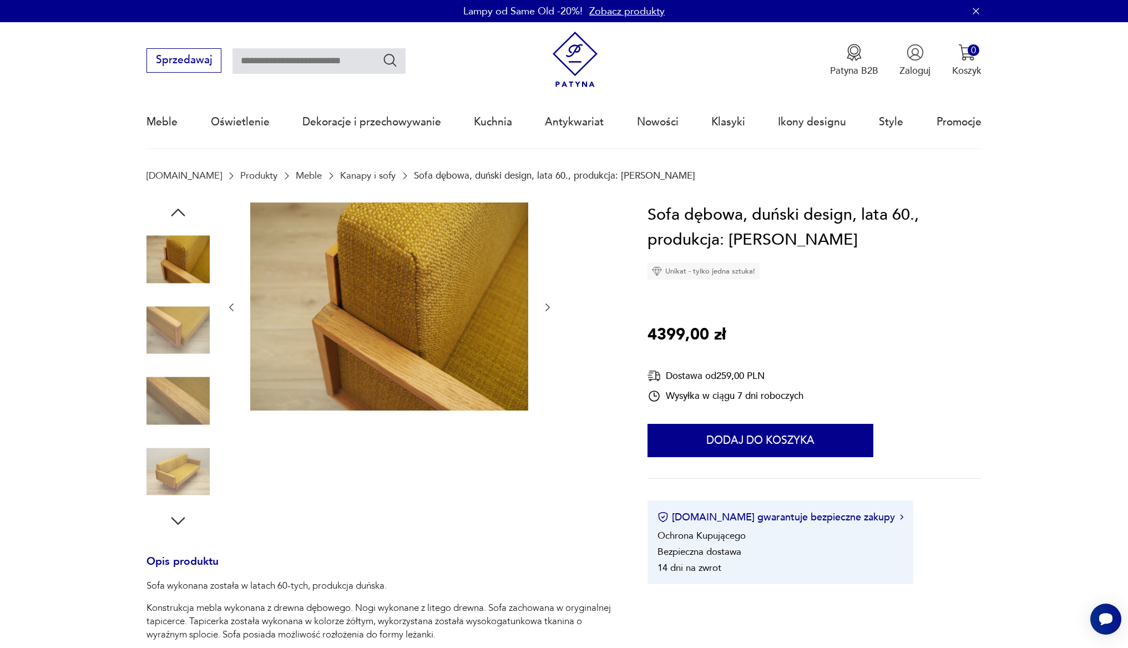
click at [546, 306] on icon "button" at bounding box center [547, 307] width 11 height 11
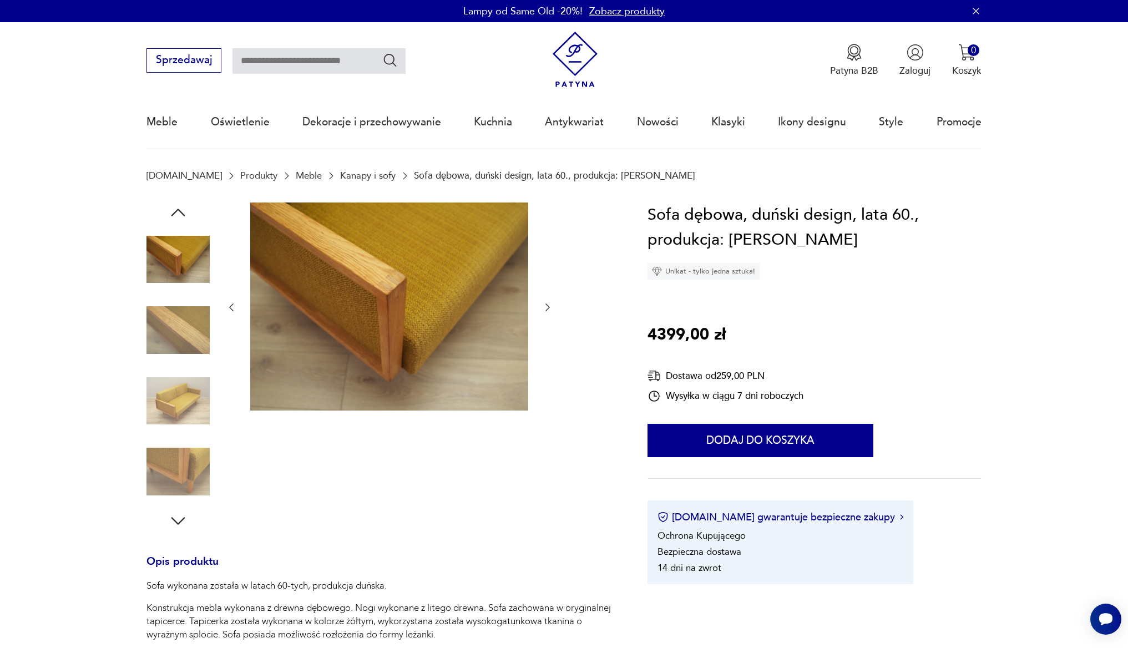
click at [546, 306] on icon "button" at bounding box center [547, 307] width 11 height 11
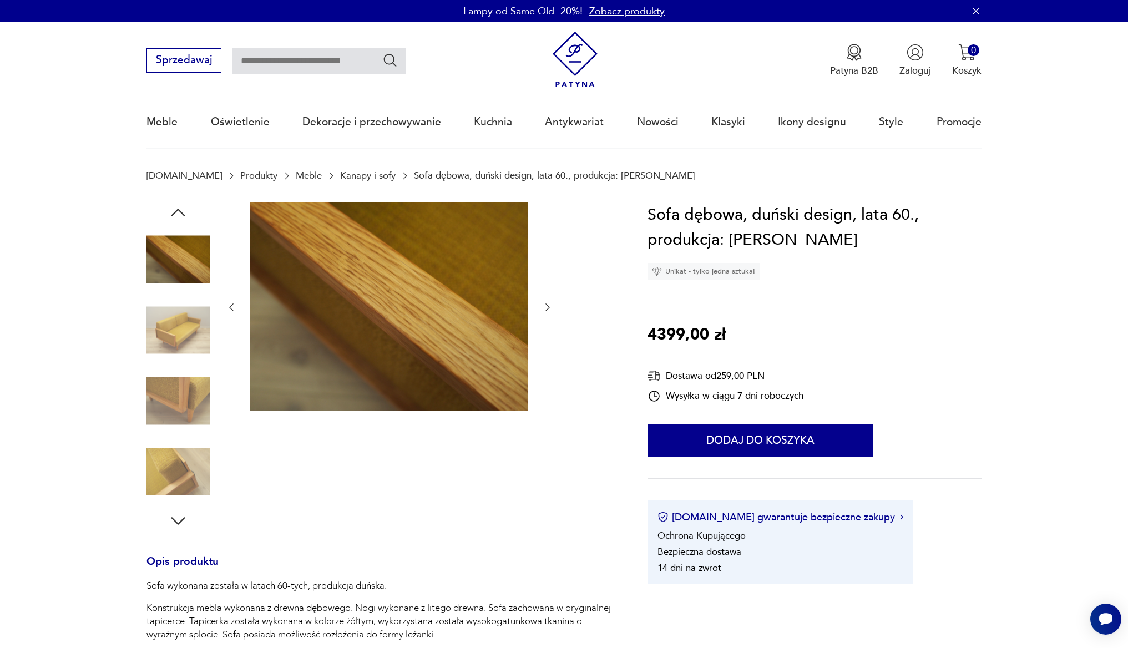
click at [546, 306] on icon "button" at bounding box center [547, 307] width 11 height 11
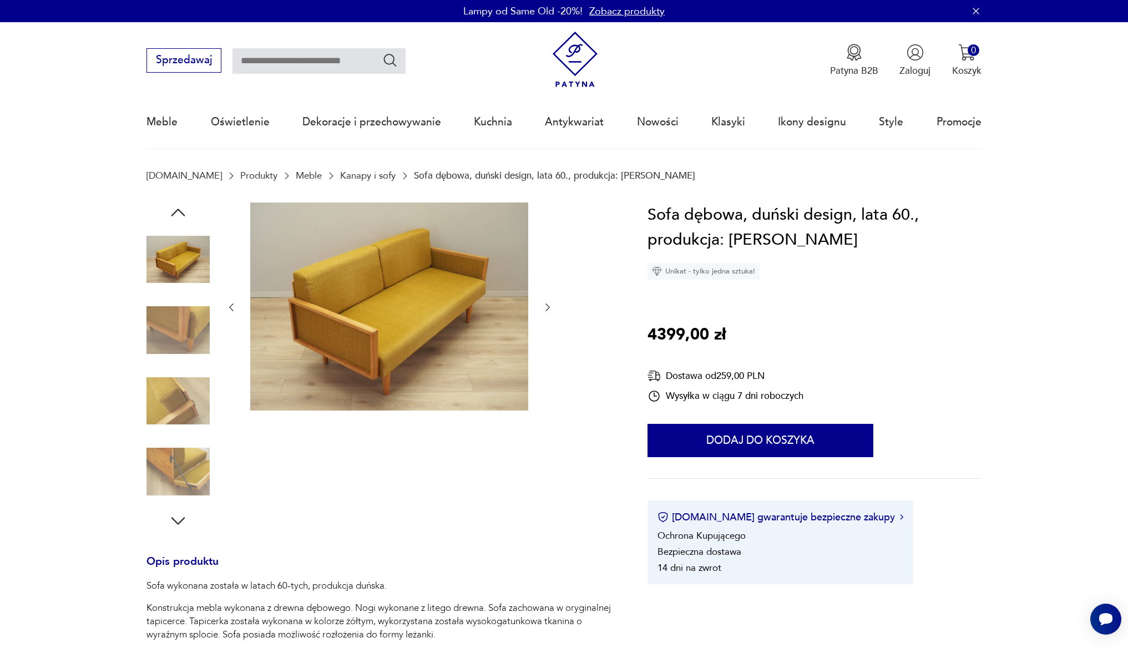
click at [546, 306] on icon "button" at bounding box center [547, 307] width 11 height 11
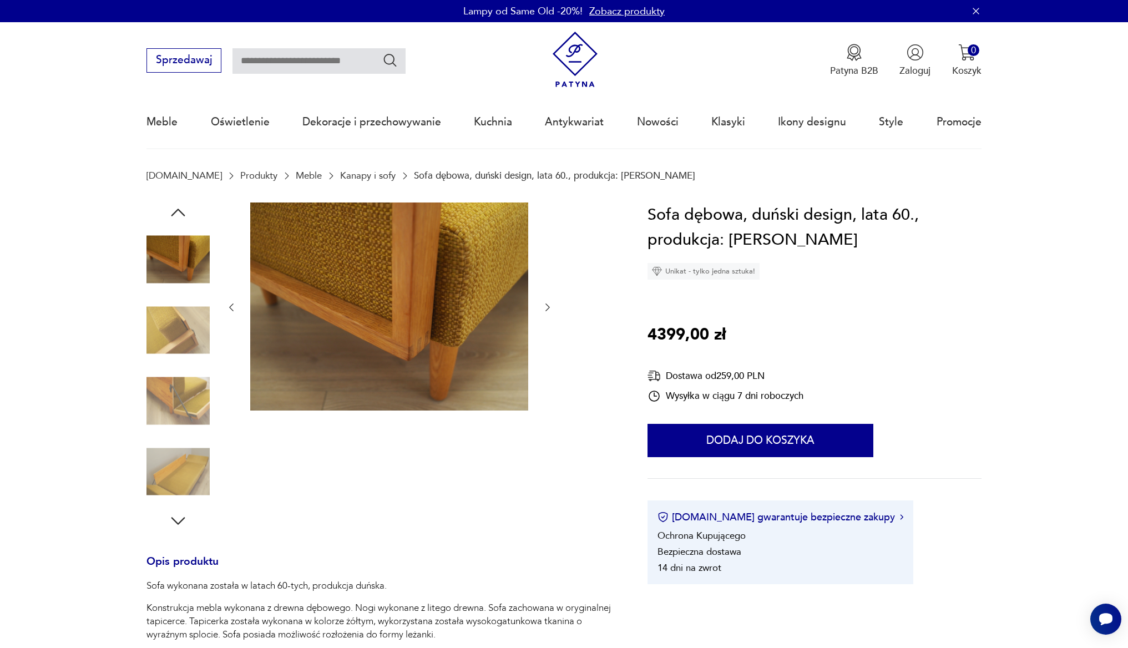
click at [546, 306] on icon "button" at bounding box center [547, 307] width 11 height 11
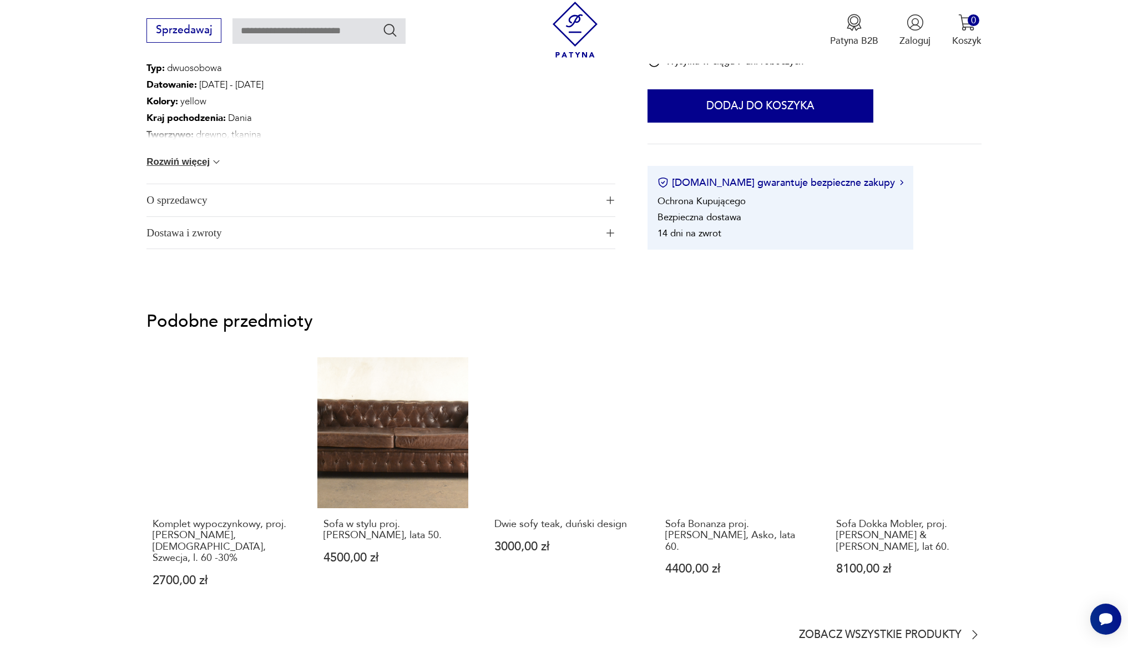
scroll to position [821, 0]
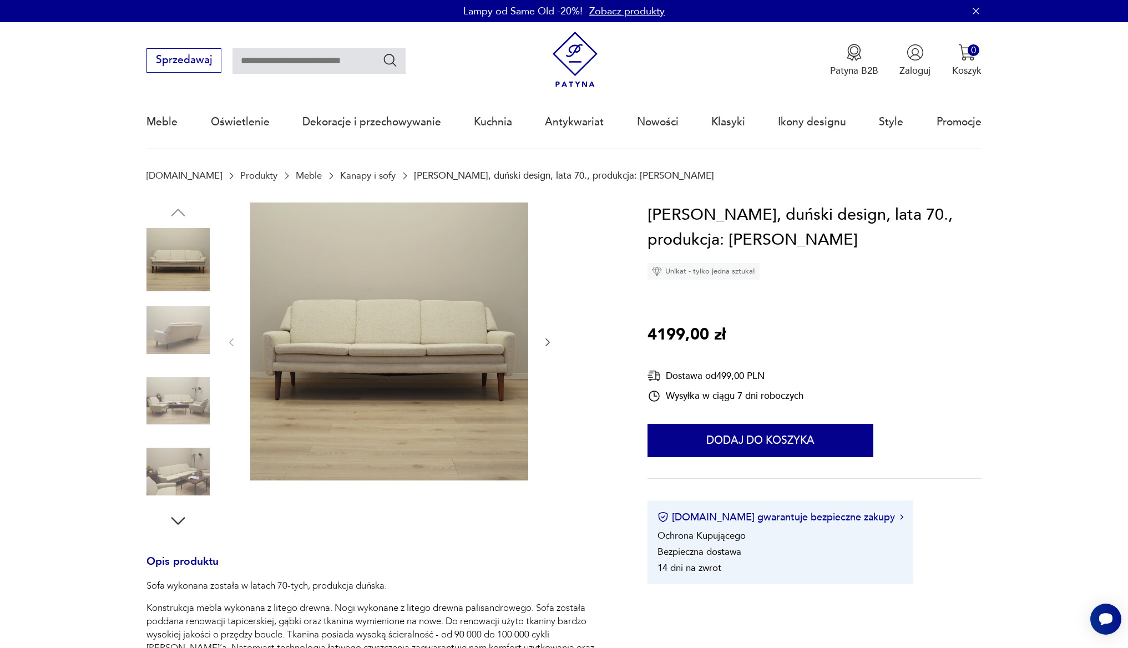
click at [544, 346] on icon "button" at bounding box center [547, 342] width 11 height 11
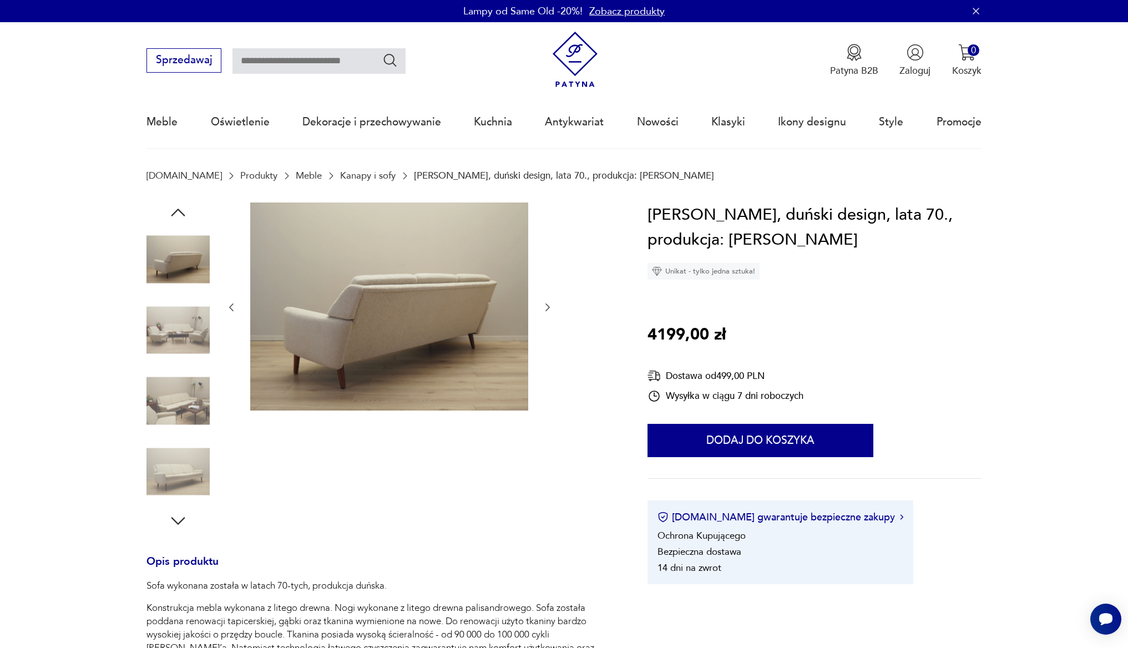
click at [548, 311] on icon "button" at bounding box center [547, 307] width 11 height 11
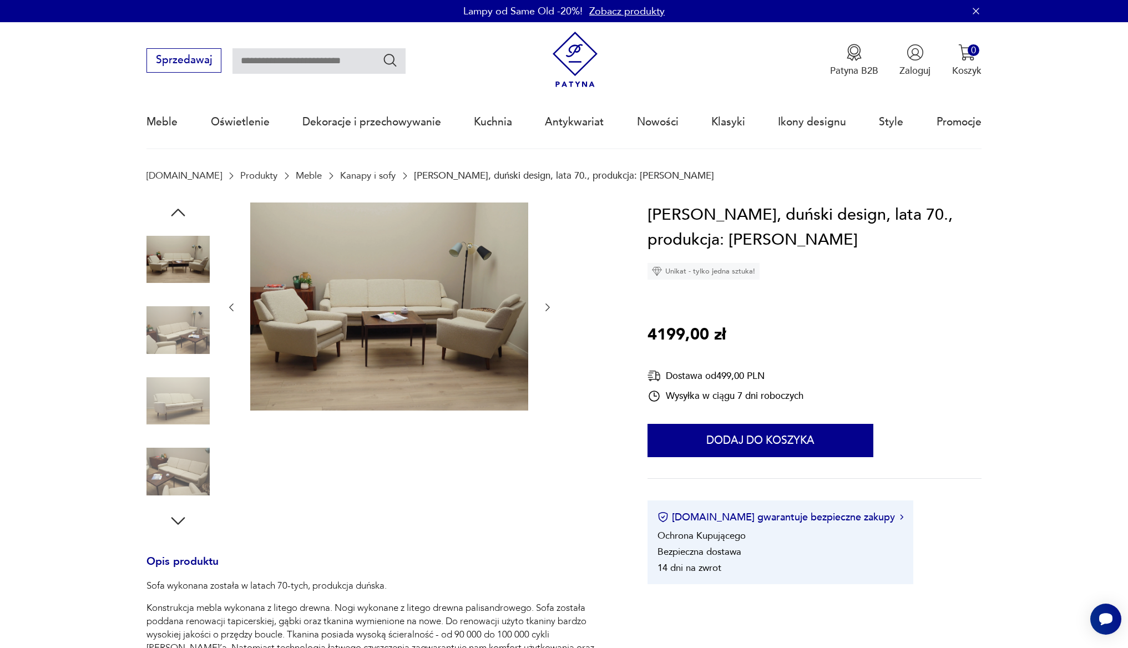
click at [548, 311] on icon "button" at bounding box center [547, 307] width 11 height 11
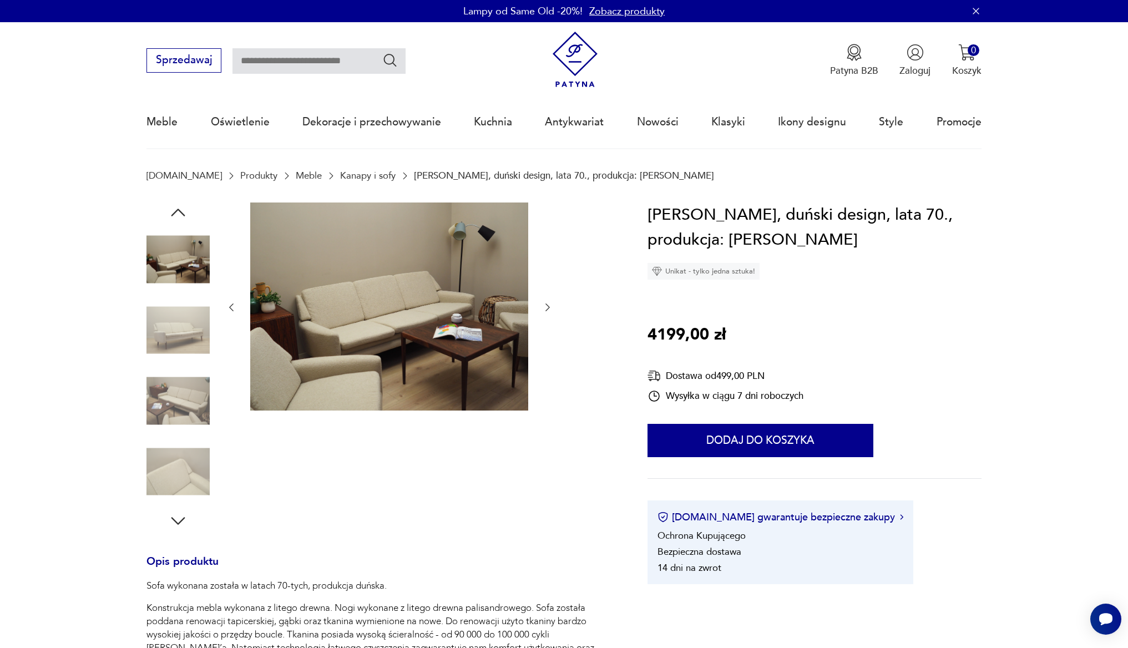
click at [548, 311] on icon "button" at bounding box center [547, 307] width 11 height 11
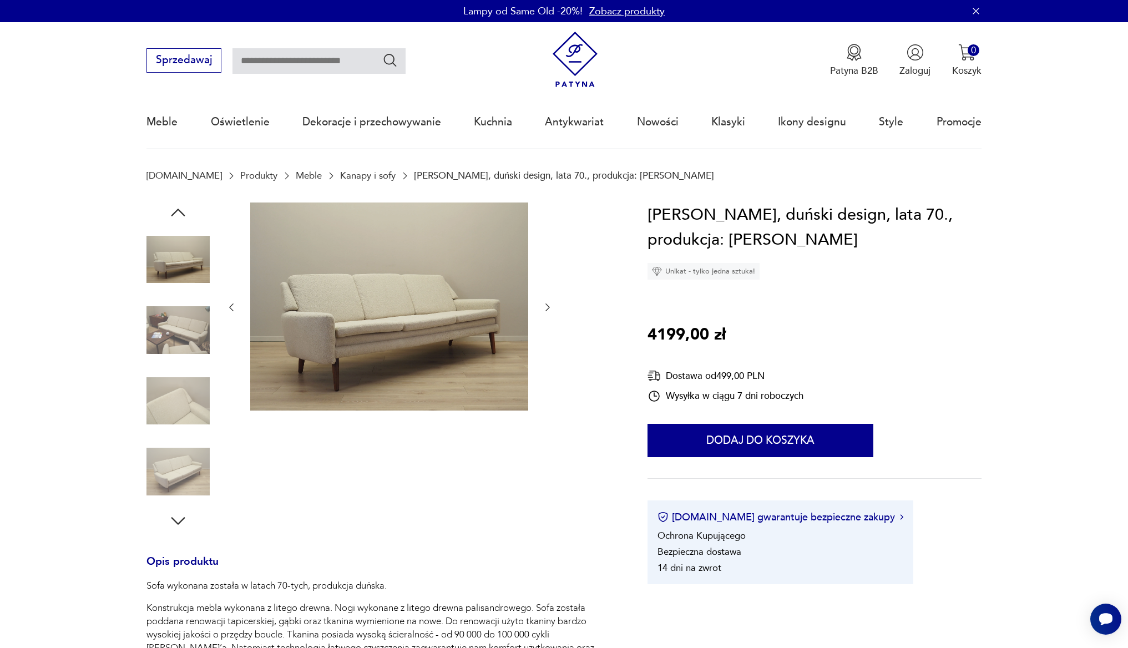
click at [548, 311] on icon "button" at bounding box center [547, 307] width 11 height 11
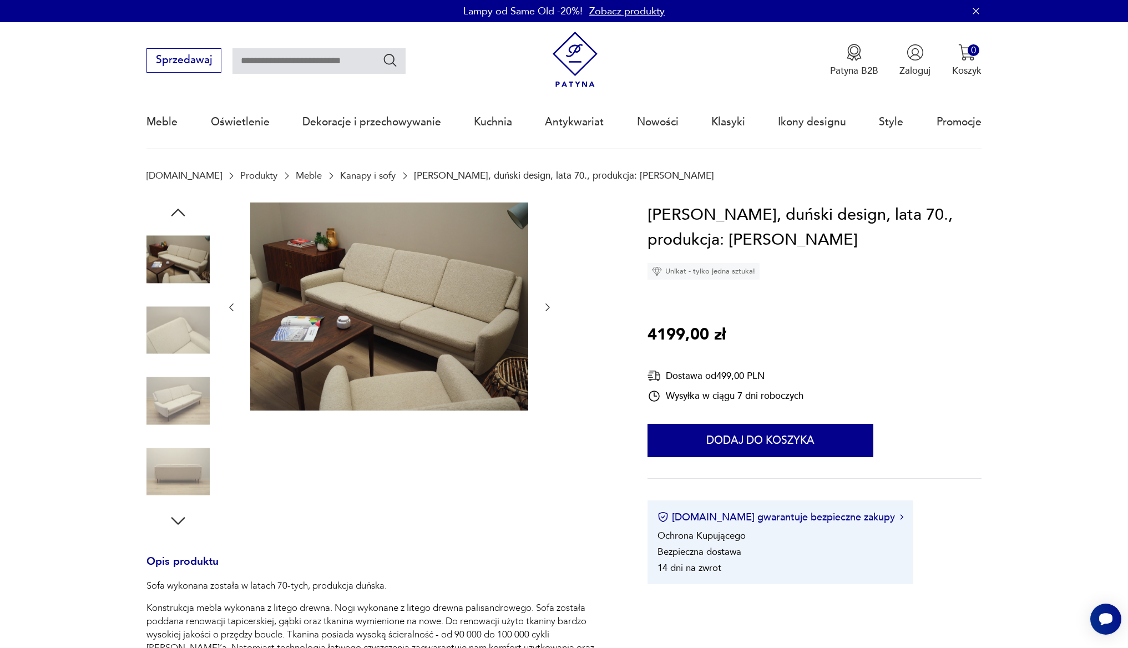
click at [548, 311] on icon "button" at bounding box center [547, 307] width 11 height 11
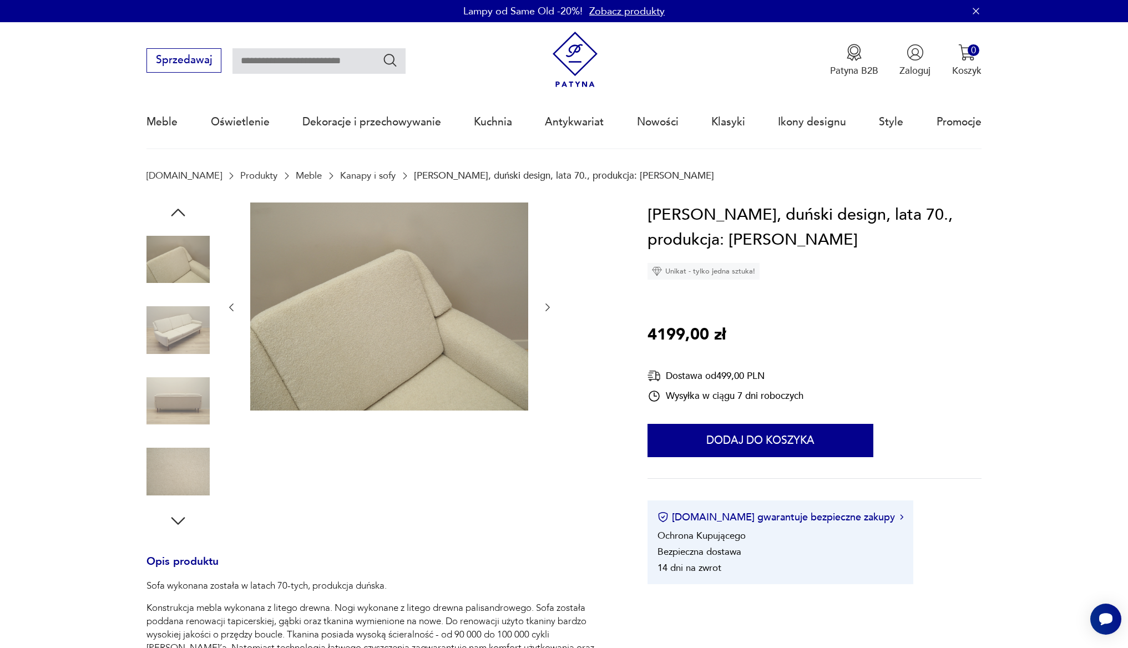
click at [548, 311] on icon "button" at bounding box center [547, 307] width 11 height 11
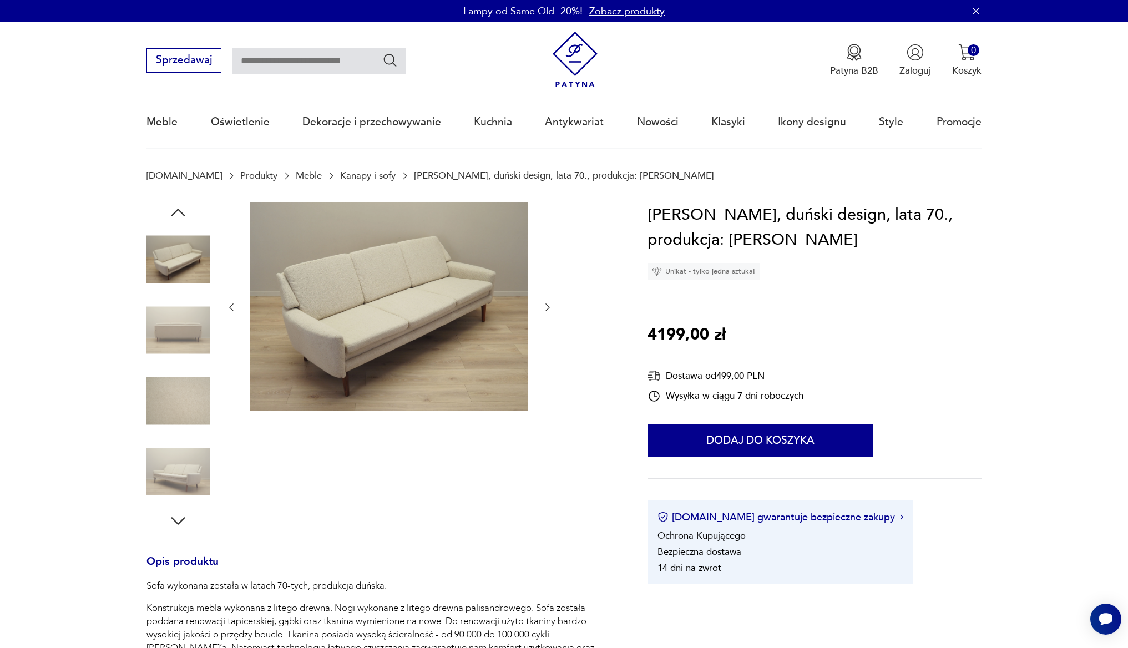
click at [548, 311] on icon "button" at bounding box center [547, 307] width 11 height 11
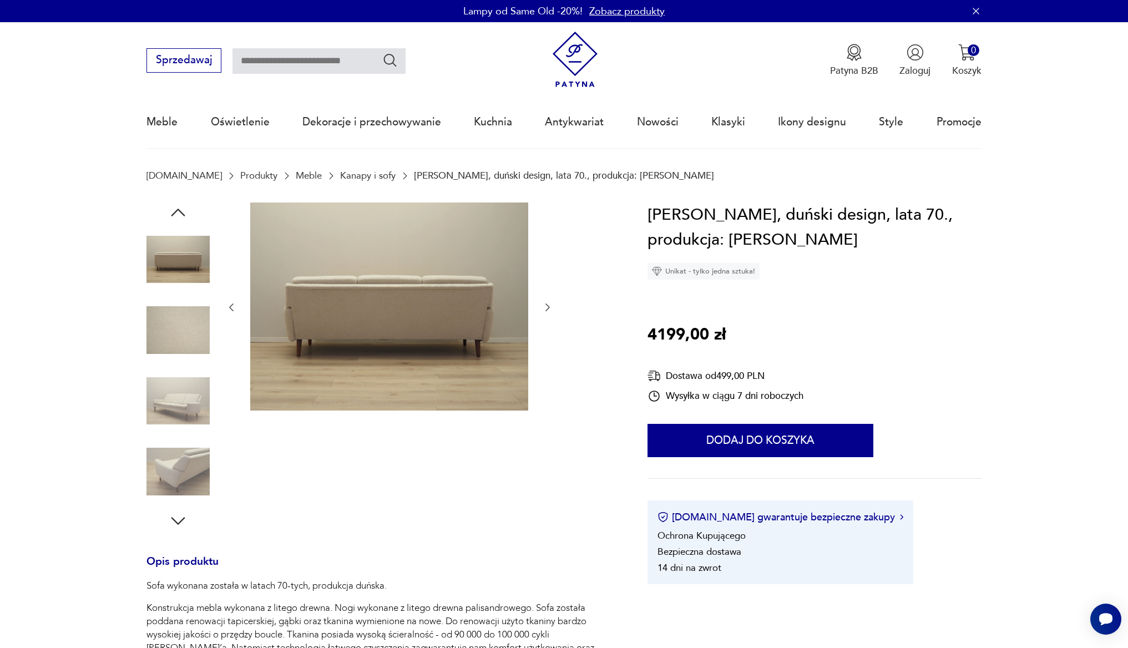
click at [548, 311] on icon "button" at bounding box center [547, 307] width 11 height 11
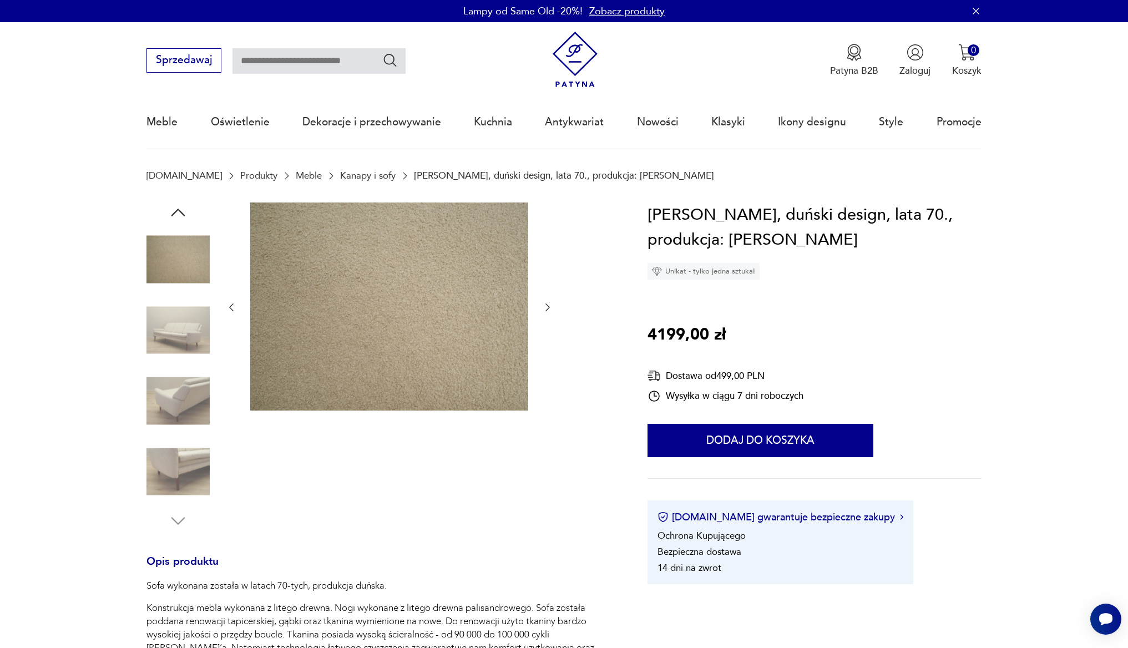
click at [548, 311] on icon "button" at bounding box center [547, 307] width 11 height 11
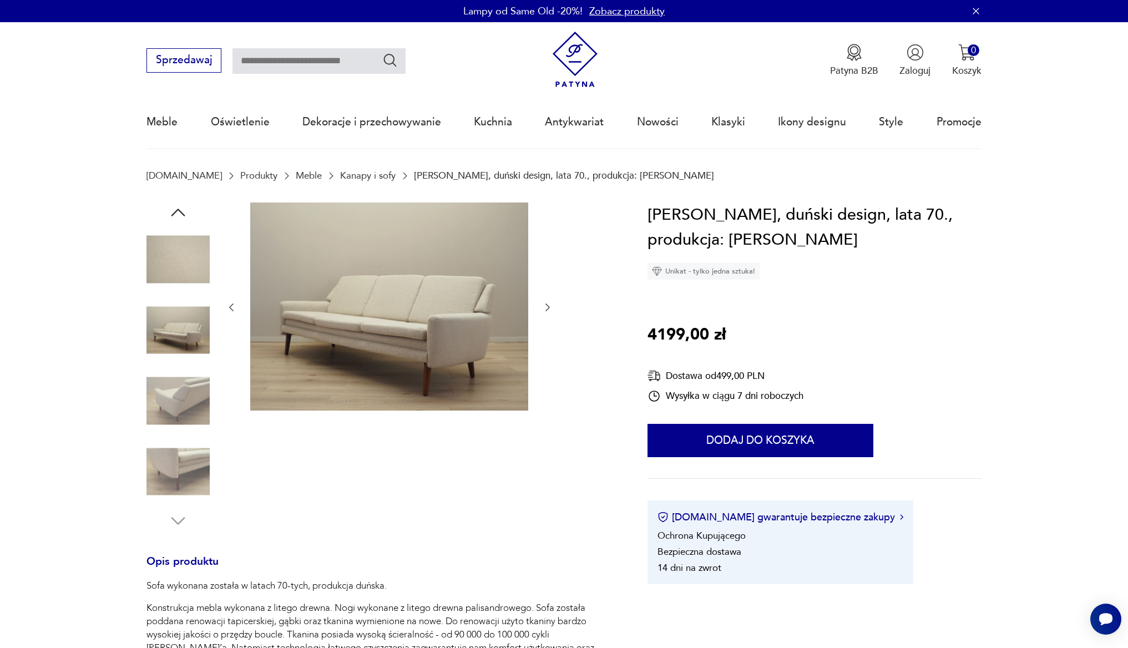
click at [548, 311] on icon "button" at bounding box center [547, 307] width 11 height 11
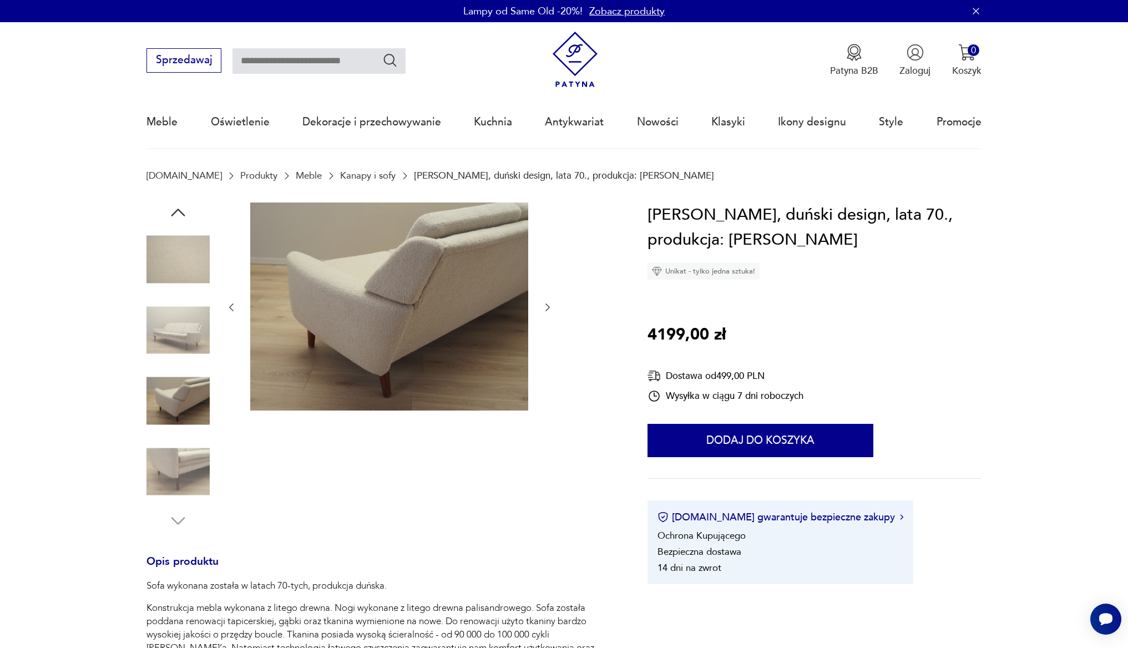
click at [548, 311] on icon "button" at bounding box center [547, 307] width 11 height 11
